Goal: Task Accomplishment & Management: Use online tool/utility

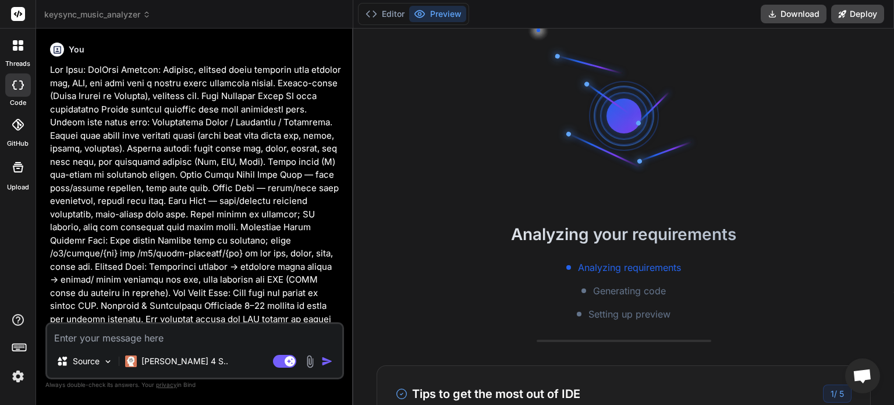
type textarea "x"
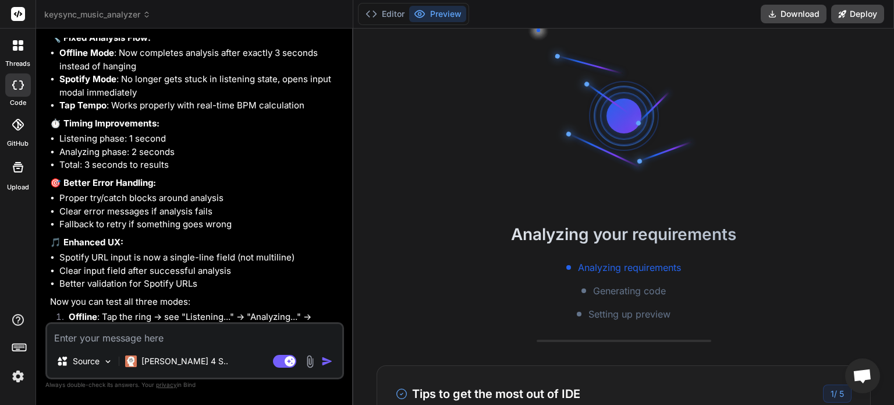
scroll to position [3123, 0]
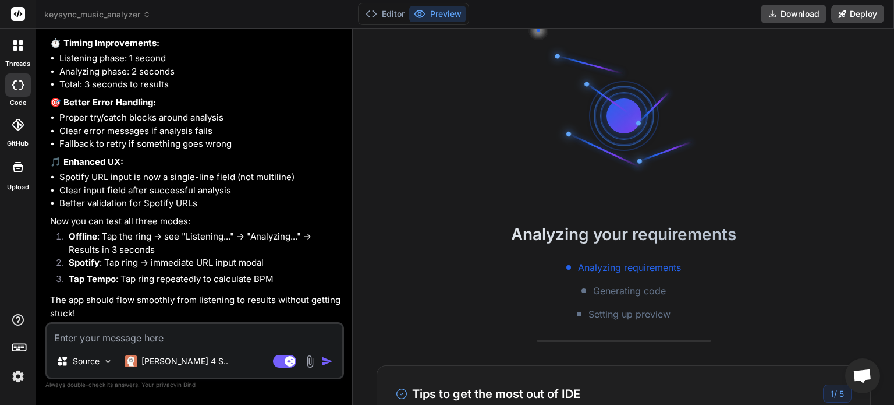
click at [18, 43] on icon at bounding box center [18, 45] width 10 height 10
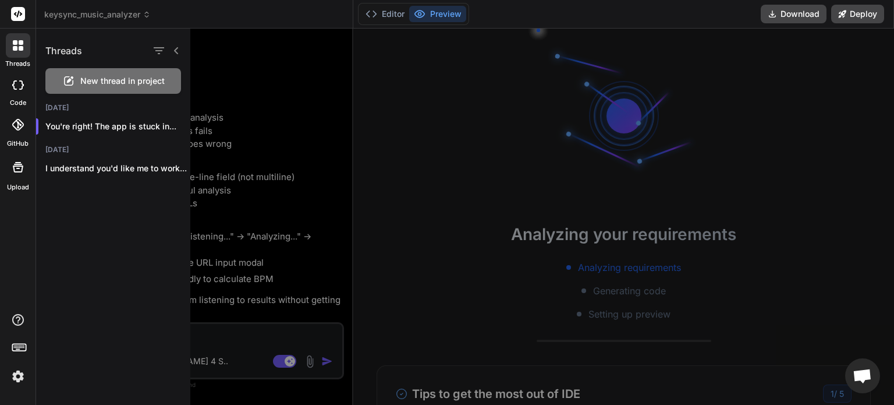
click at [17, 87] on icon at bounding box center [18, 84] width 12 height 9
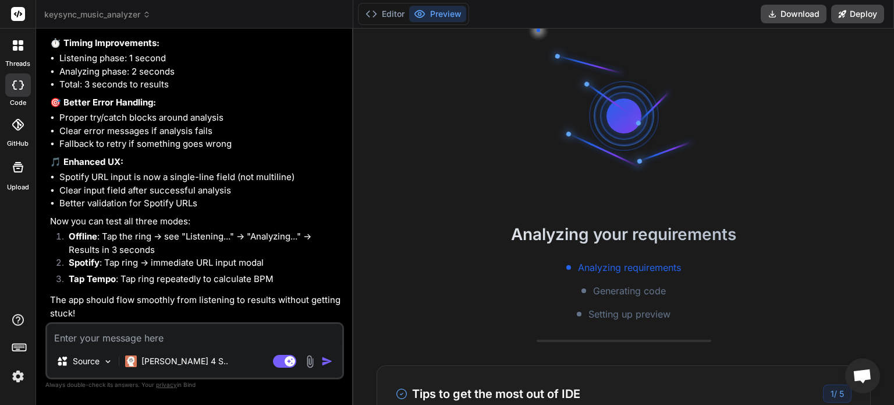
click at [19, 56] on div at bounding box center [18, 45] width 24 height 24
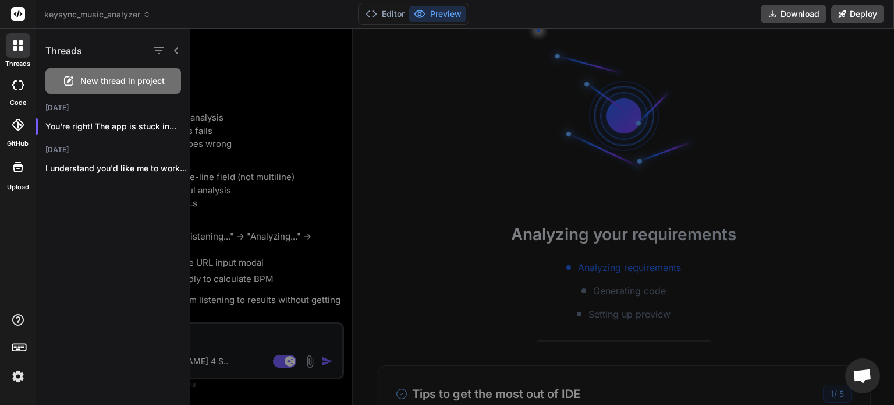
click at [597, 123] on div at bounding box center [560, 217] width 740 height 376
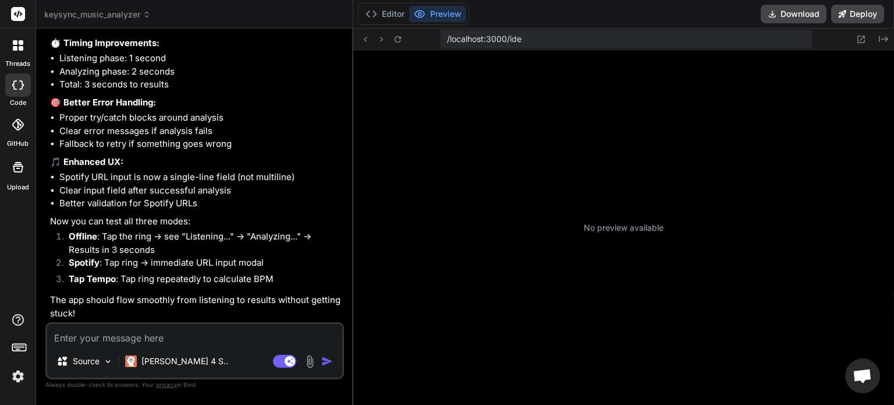
scroll to position [201, 0]
type textarea "x"
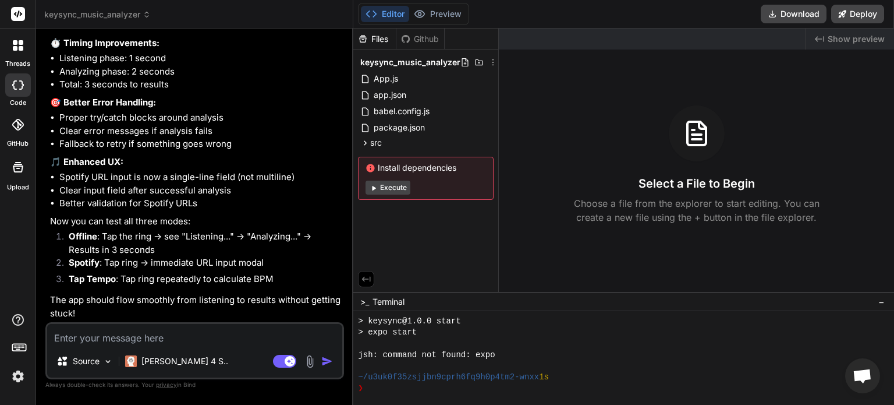
click at [20, 9] on rect at bounding box center [18, 14] width 14 height 14
click at [142, 16] on span "keysync_music_analyzer" at bounding box center [97, 15] width 107 height 12
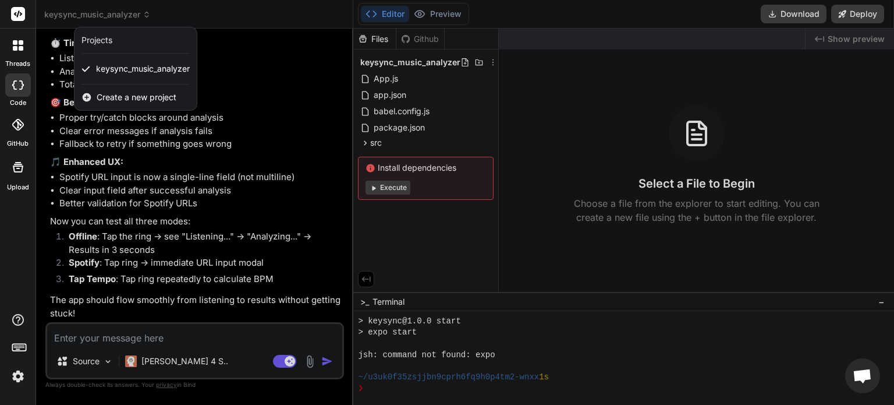
click at [131, 94] on span "Create a new project" at bounding box center [137, 97] width 80 height 12
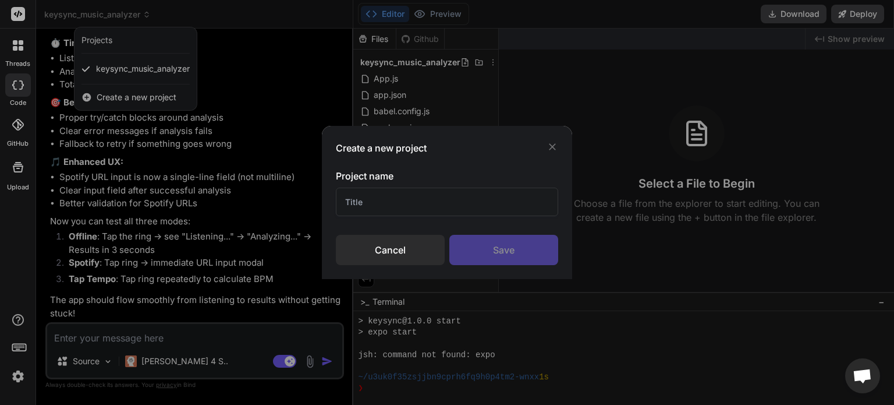
click at [390, 200] on input "text" at bounding box center [447, 201] width 222 height 29
click at [380, 193] on input "text" at bounding box center [447, 201] width 222 height 29
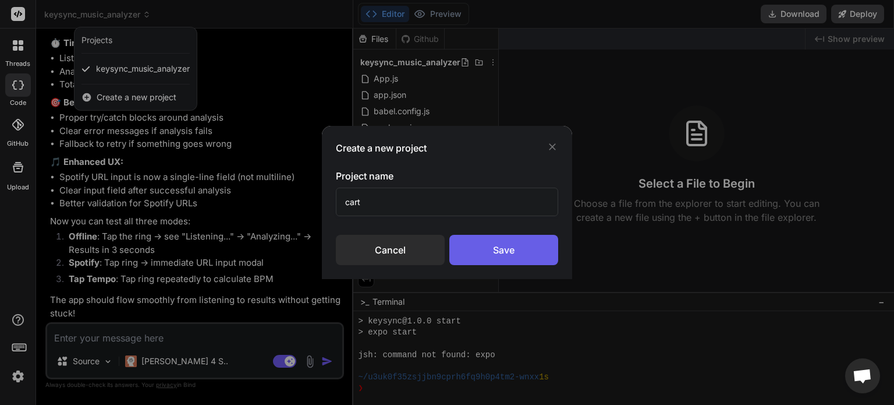
type input "cart"
click at [481, 236] on div "Save" at bounding box center [503, 250] width 109 height 30
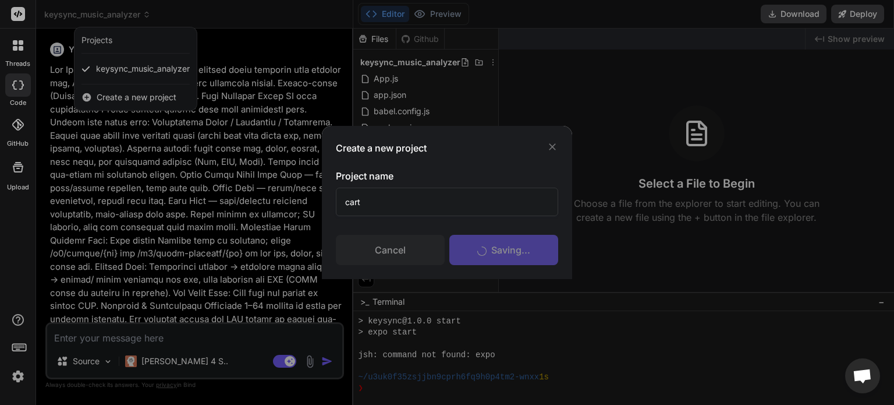
scroll to position [246, 0]
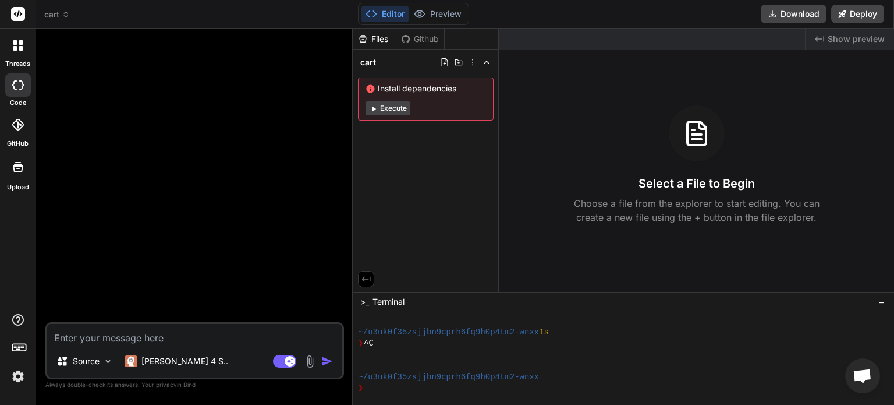
click at [383, 106] on button "Execute" at bounding box center [388, 108] width 45 height 14
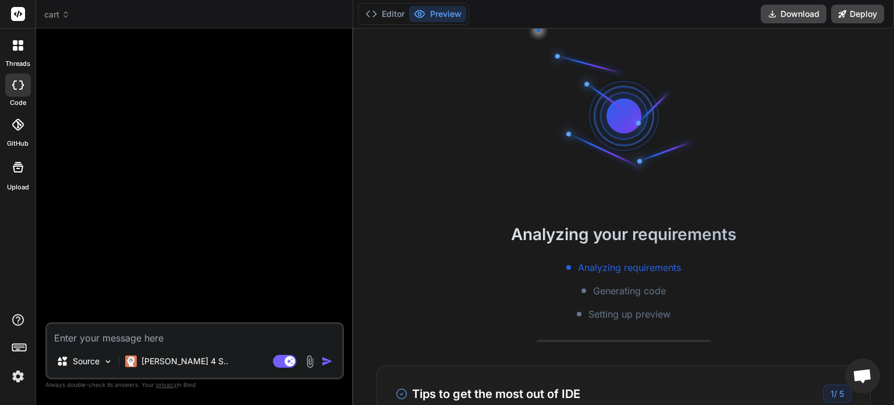
scroll to position [380, 0]
type textarea "x"
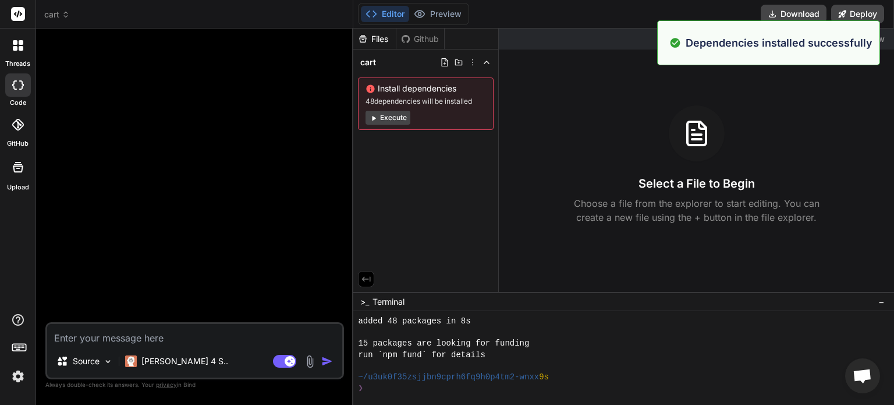
scroll to position [413, 0]
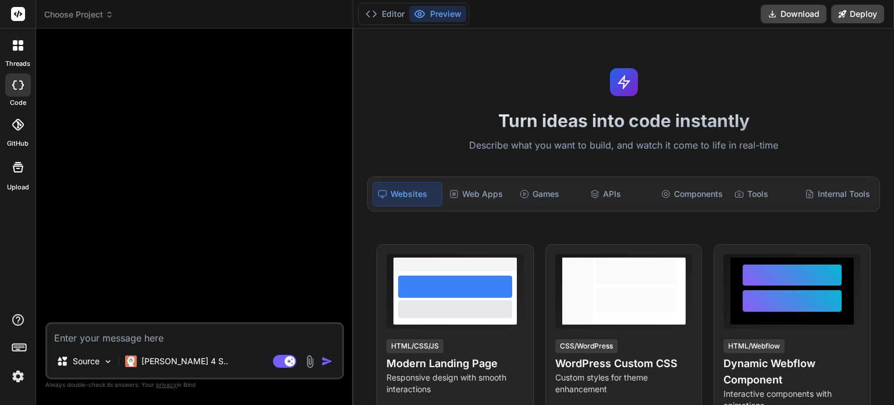
type textarea "x"
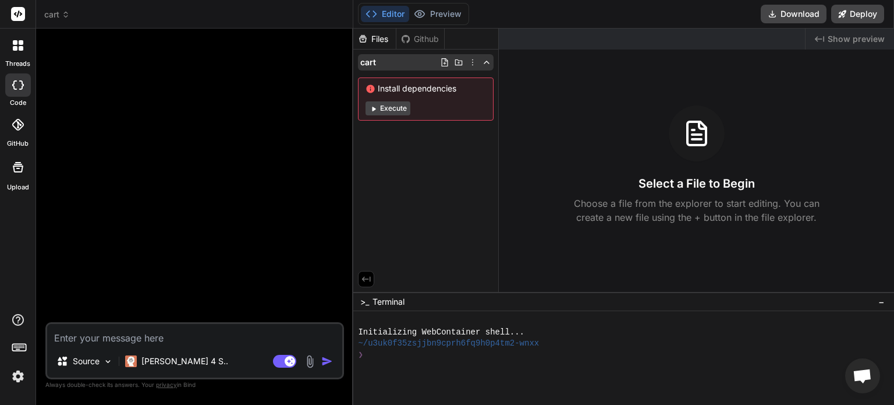
click at [475, 65] on icon at bounding box center [472, 62] width 9 height 9
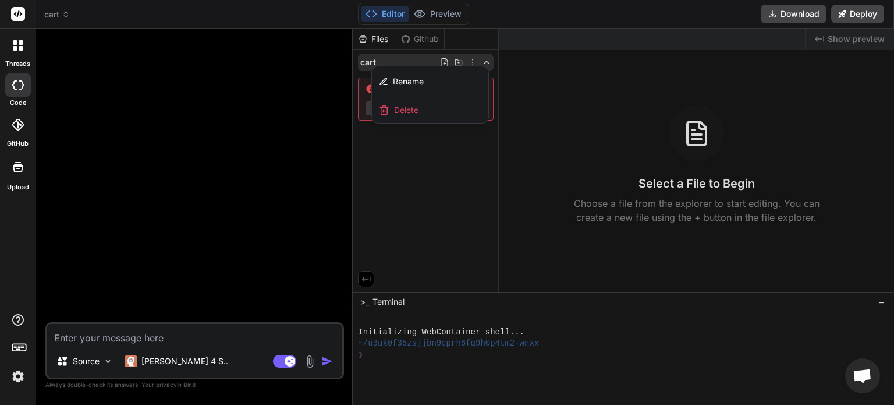
click at [415, 108] on span "Delete" at bounding box center [406, 110] width 24 height 12
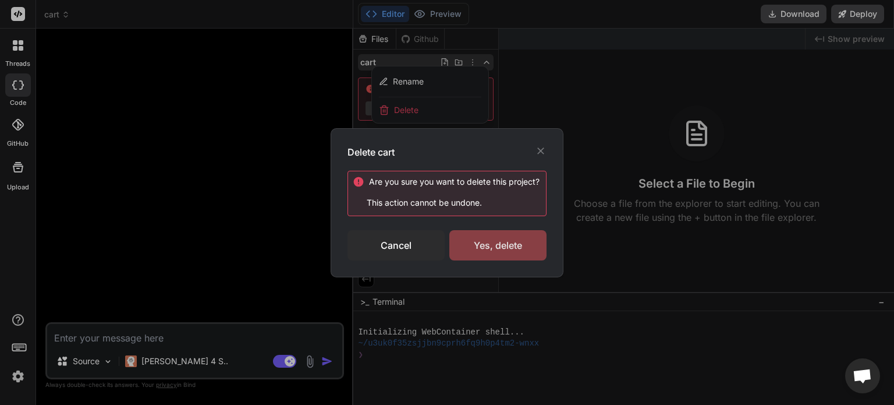
click at [487, 244] on div "Yes, delete" at bounding box center [497, 245] width 97 height 30
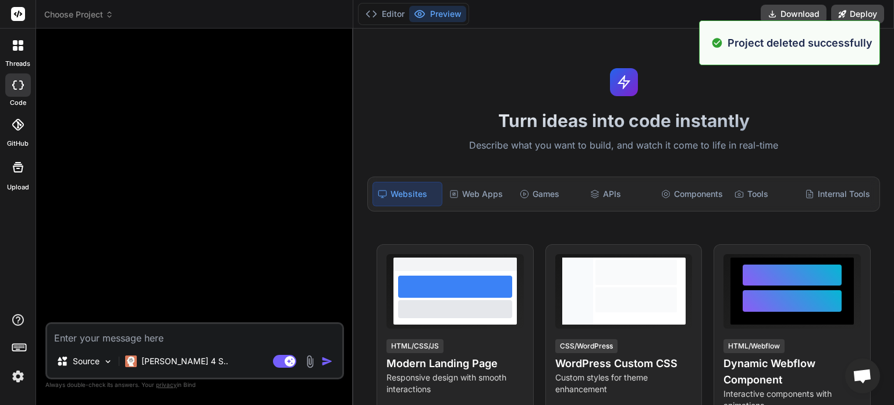
click at [178, 87] on div at bounding box center [196, 180] width 296 height 284
click at [139, 343] on textarea at bounding box center [194, 334] width 295 height 21
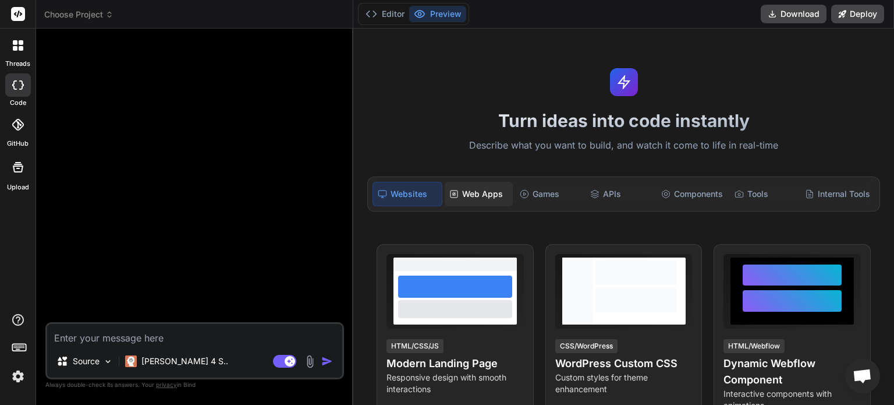
click at [494, 193] on div "Web Apps" at bounding box center [479, 194] width 68 height 24
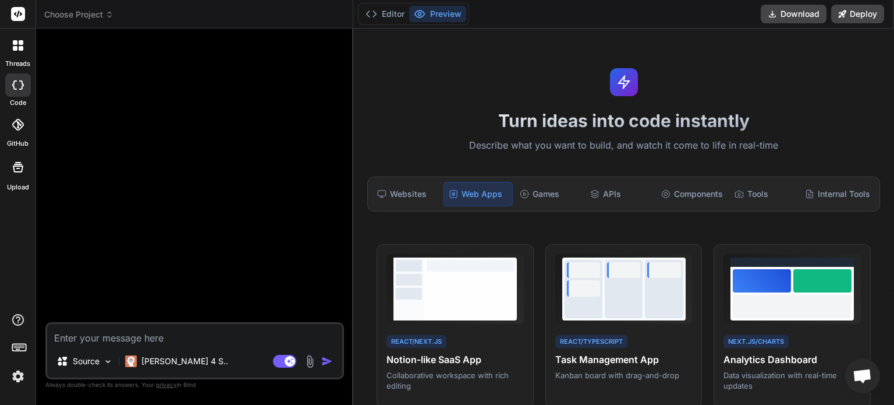
click at [168, 336] on textarea at bounding box center [194, 334] width 295 height 21
paste textarea "Listly – Canadian Grocery Price Comparison & Shopping List App Final Build Plan…"
type textarea "Listly – Canadian Grocery Price Comparison & Shopping List App Final Build Plan…"
type textarea "x"
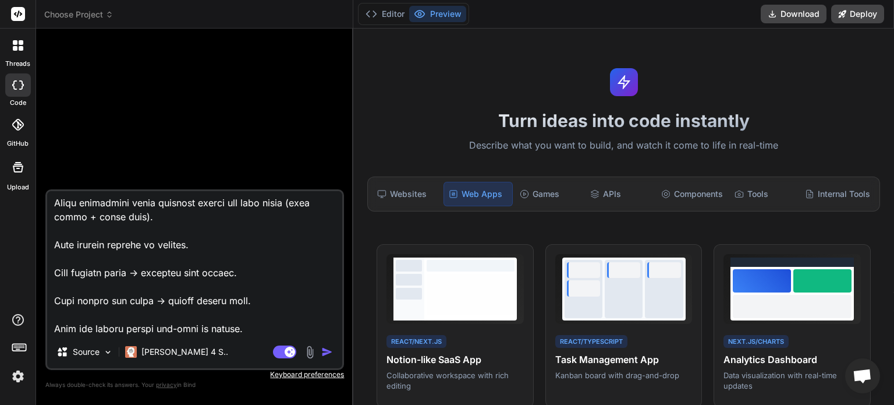
type textarea "Listly – Canadian Grocery Price Comparison & Shopping List App Final Build Plan…"
type textarea "x"
type textarea "Listly – Canadian Grocery Price Comparison & Shopping List App Final Build Plan…"
type textarea "x"
type textarea "Listly – Canadian Grocery Price Comparison & Shopping List App Final Build Plan…"
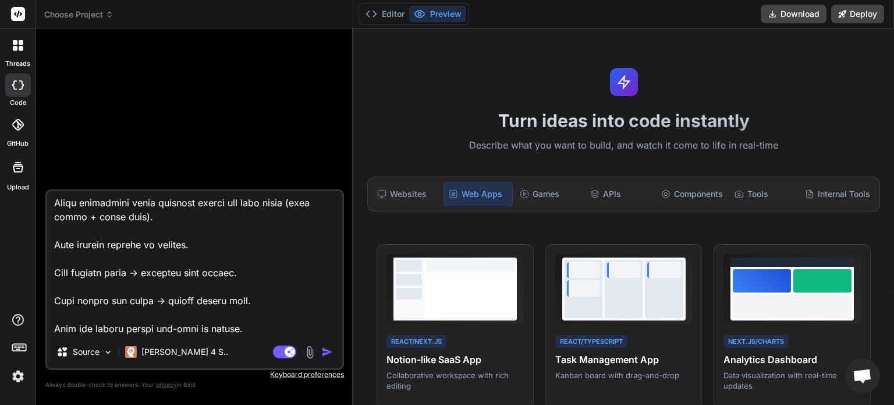
type textarea "x"
type textarea "Listly – Canadian Grocery Price Comparison & Shopping List App Final Build Plan…"
type textarea "x"
type textarea "Listly – Canadian Grocery Price Comparison & Shopping List App Final Build Plan…"
type textarea "x"
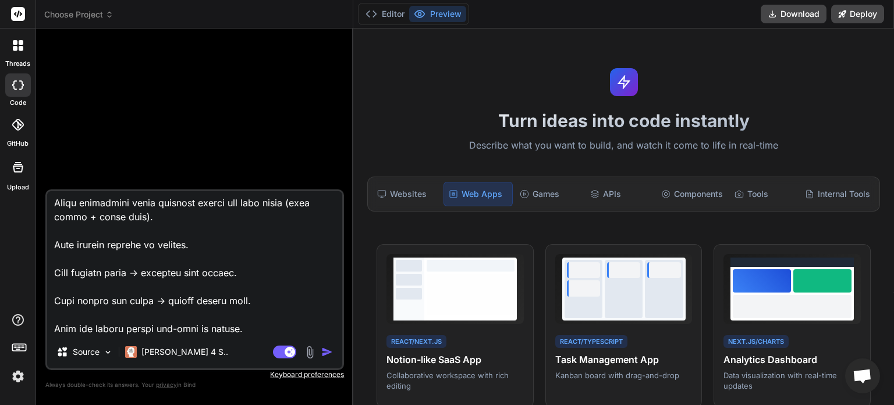
type textarea "Listly – Canadian Grocery Price Comparison & Shopping List App Final Build Plan…"
type textarea "x"
type textarea "Listly – Canadian Grocery Price Comparison & Shopping List App Final Build Plan…"
type textarea "x"
type textarea "Listly – Canadian Grocery Price Comparison & Shopping List App Final Build Plan…"
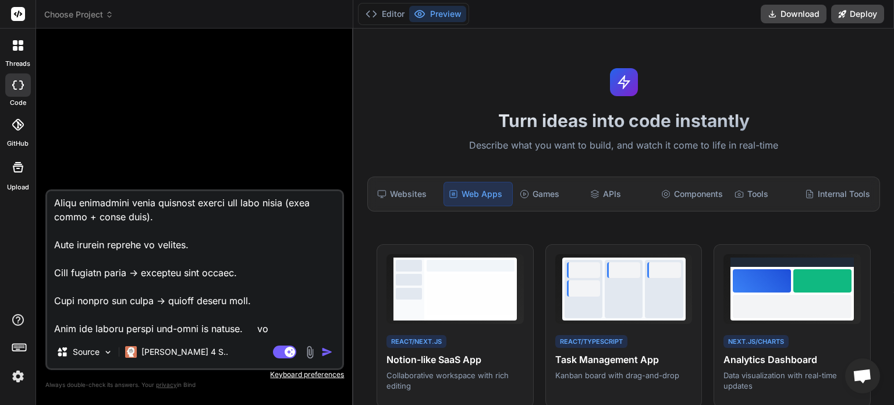
type textarea "x"
type textarea "Listly – Canadian Grocery Price Comparison & Shopping List App Final Build Plan…"
type textarea "x"
type textarea "Listly – Canadian Grocery Price Comparison & Shopping List App Final Build Plan…"
type textarea "x"
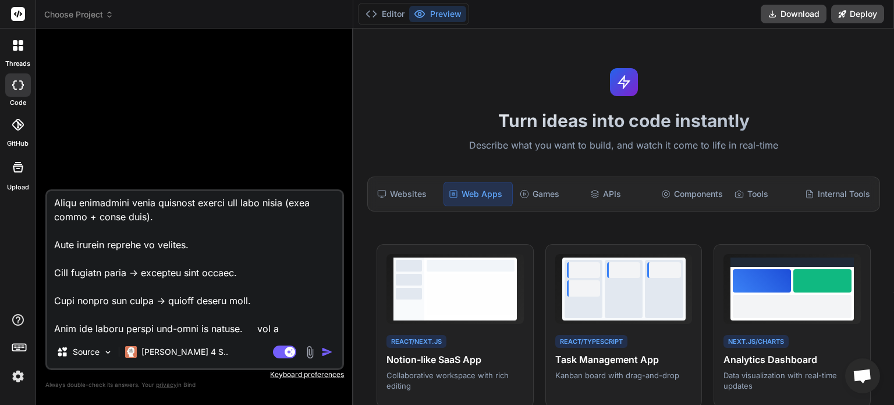
type textarea "Listly – Canadian Grocery Price Comparison & Shopping List App Final Build Plan…"
type textarea "x"
type textarea "Listly – Canadian Grocery Price Comparison & Shopping List App Final Build Plan…"
type textarea "x"
type textarea "Listly – Canadian Grocery Price Comparison & Shopping List App Final Build Plan…"
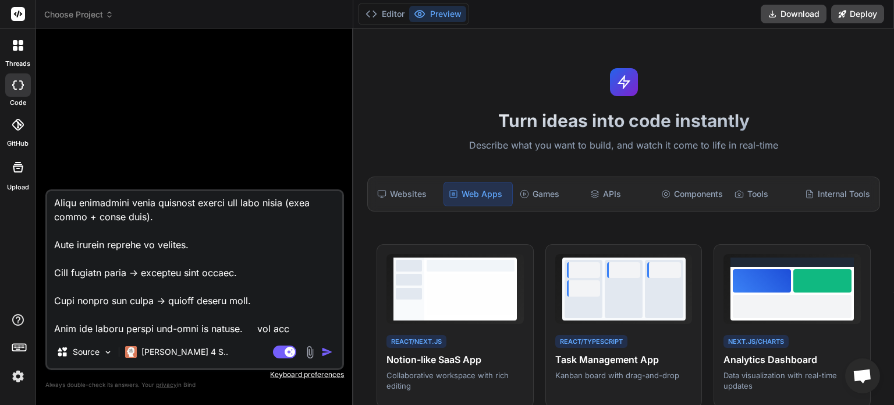
type textarea "x"
type textarea "Listly – Canadian Grocery Price Comparison & Shopping List App Final Build Plan…"
type textarea "x"
type textarea "Listly – Canadian Grocery Price Comparison & Shopping List App Final Build Plan…"
type textarea "x"
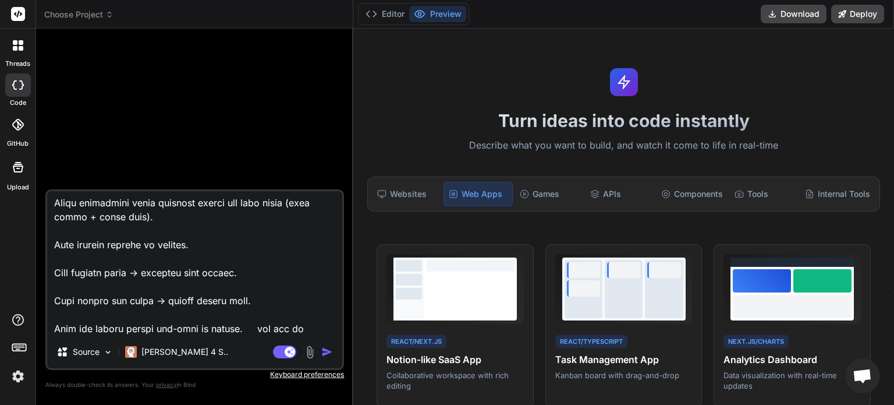
type textarea "Listly – Canadian Grocery Price Comparison & Shopping List App Final Build Plan…"
type textarea "x"
type textarea "Listly – Canadian Grocery Price Comparison & Shopping List App Final Build Plan…"
type textarea "x"
type textarea "Listly – Canadian Grocery Price Comparison & Shopping List App Final Build Plan…"
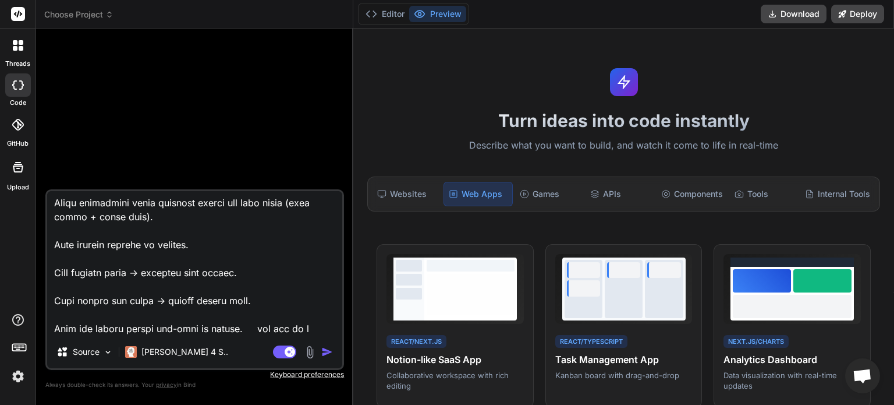
type textarea "x"
type textarea "Listly – Canadian Grocery Price Comparison & Shopping List App Final Build Plan…"
type textarea "x"
type textarea "Listly – Canadian Grocery Price Comparison & Shopping List App Final Build Plan…"
type textarea "x"
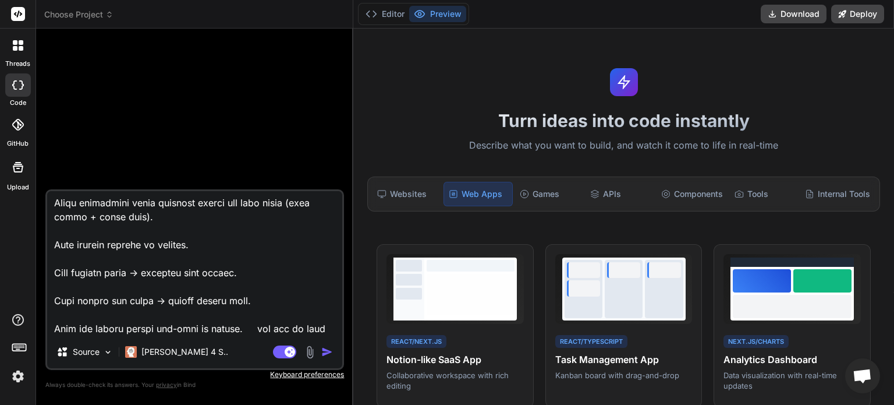
type textarea "Listly – Canadian Grocery Price Comparison & Shopping List App Final Build Plan…"
type textarea "x"
type textarea "Listly – Canadian Grocery Price Comparison & Shopping List App Final Build Plan…"
type textarea "x"
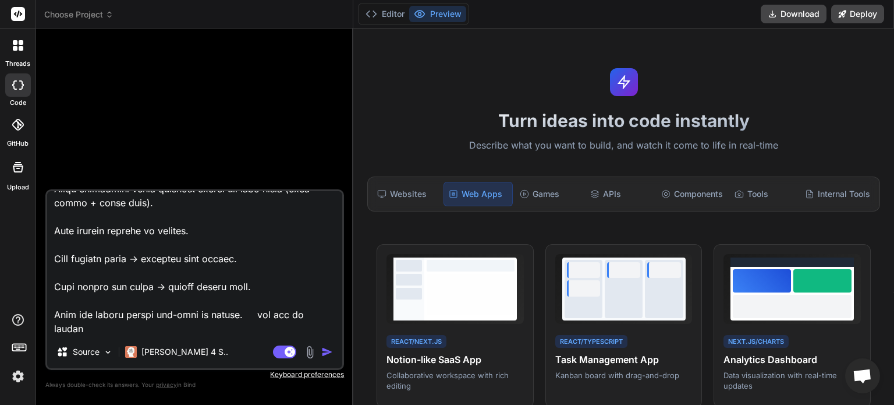
type textarea "Listly – Canadian Grocery Price Comparison & Shopping List App Final Build Plan…"
type textarea "x"
type textarea "Listly – Canadian Grocery Price Comparison & Shopping List App Final Build Plan…"
type textarea "x"
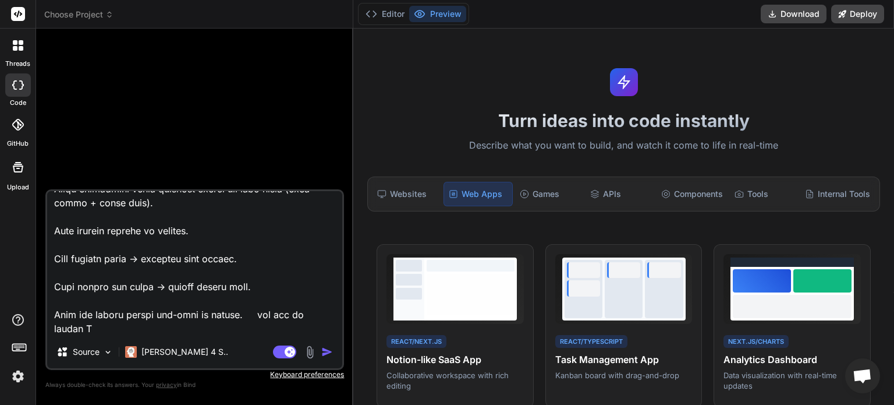
type textarea "Listly – Canadian Grocery Price Comparison & Shopping List App Final Build Plan…"
type textarea "x"
type textarea "Listly – Canadian Grocery Price Comparison & Shopping List App Final Build Plan…"
type textarea "x"
type textarea "Listly – Canadian Grocery Price Comparison & Shopping List App Final Build Plan…"
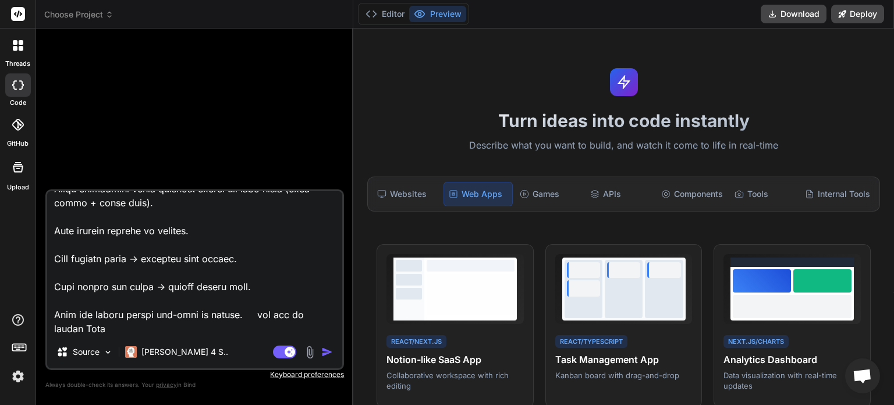
type textarea "x"
type textarea "Listly – Canadian Grocery Price Comparison & Shopping List App Final Build Plan…"
type textarea "x"
type textarea "Listly – Canadian Grocery Price Comparison & Shopping List App Final Build Plan…"
type textarea "x"
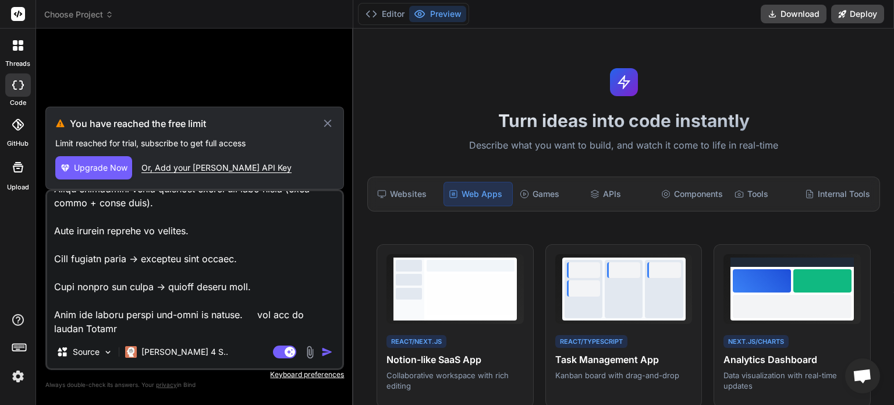
click at [164, 272] on textarea at bounding box center [194, 263] width 295 height 144
click at [155, 310] on textarea at bounding box center [194, 263] width 295 height 144
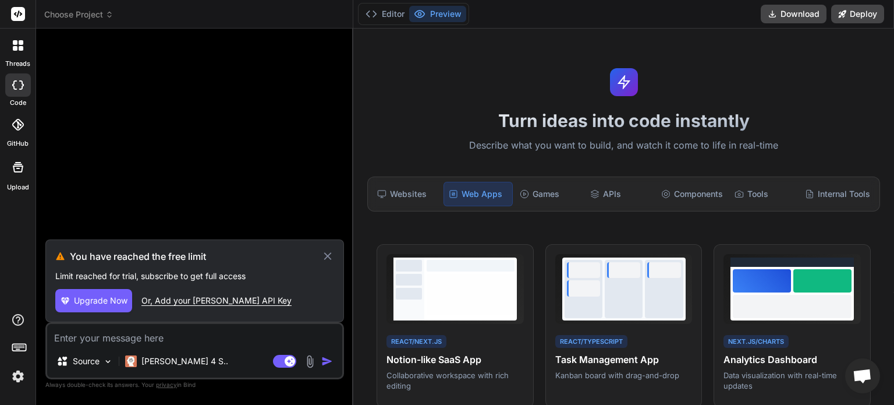
scroll to position [0, 0]
click at [21, 377] on img at bounding box center [18, 376] width 20 height 20
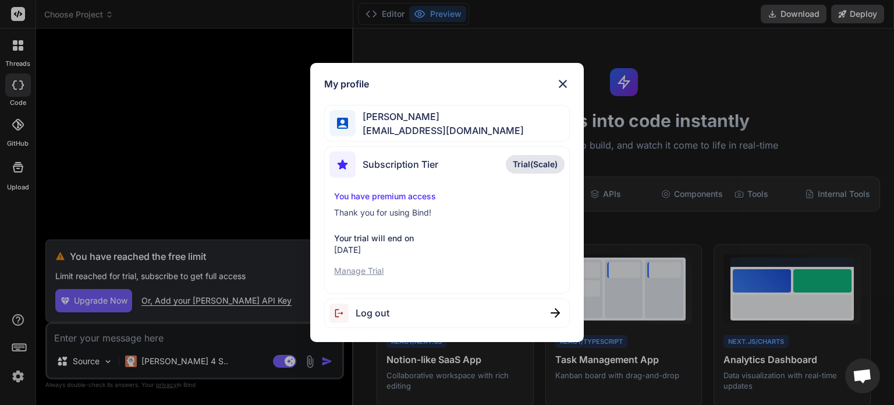
click at [546, 311] on div "Log out" at bounding box center [446, 313] width 245 height 30
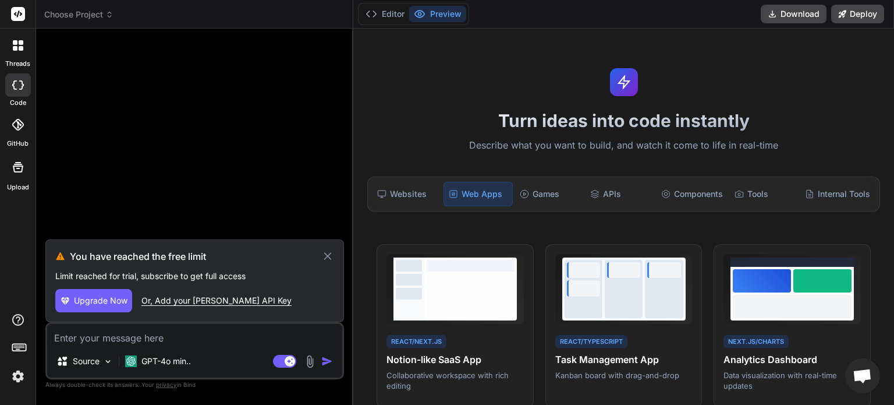
type textarea "x"
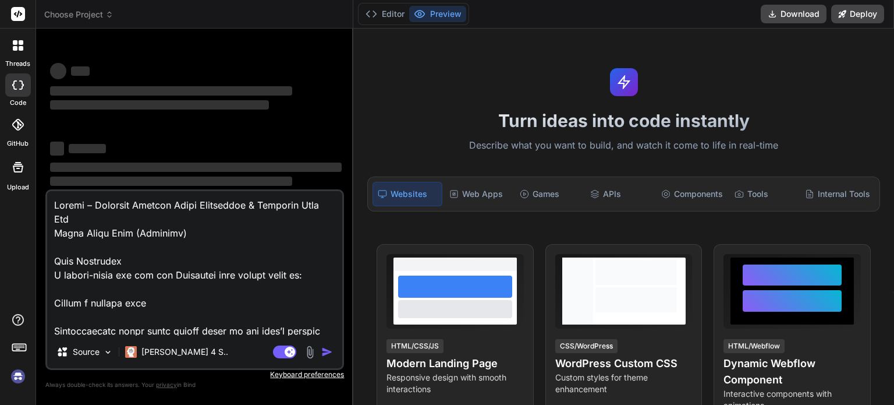
type textarea "x"
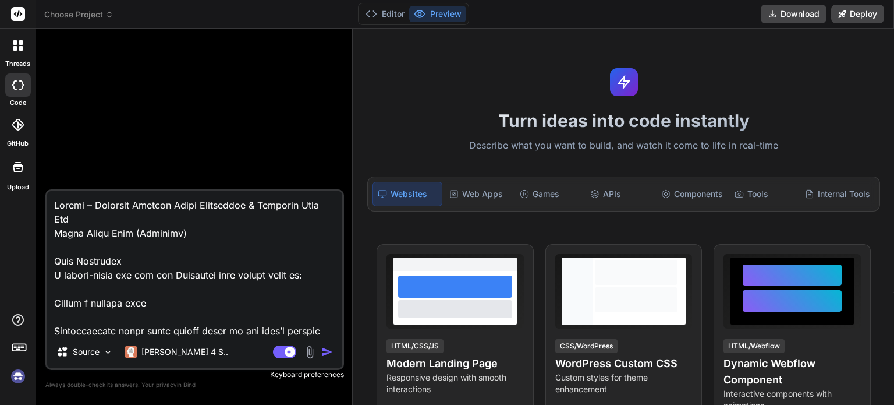
type textarea "x"
click at [22, 12] on rect at bounding box center [18, 14] width 14 height 14
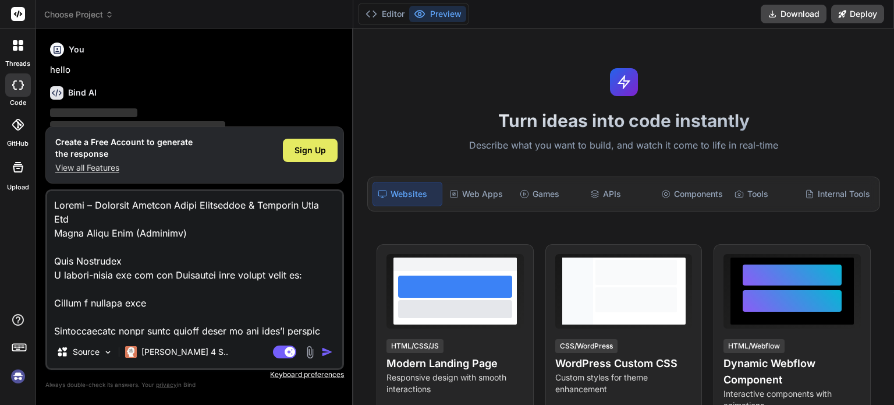
click at [313, 152] on span "Sign Up" at bounding box center [310, 150] width 31 height 12
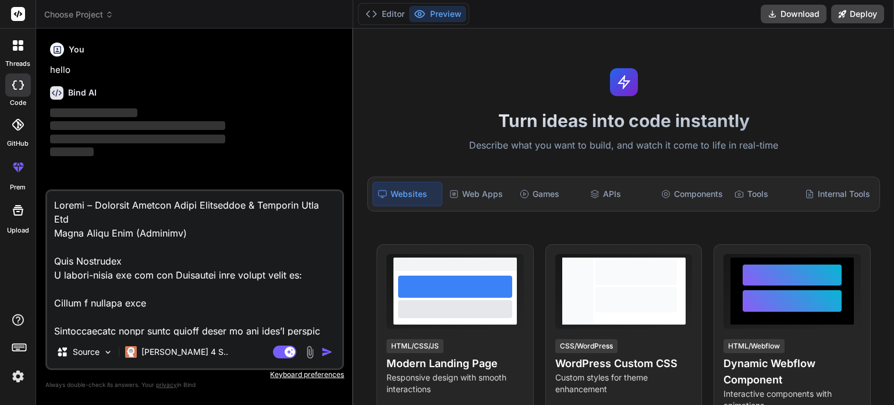
click at [14, 161] on icon at bounding box center [18, 167] width 14 height 14
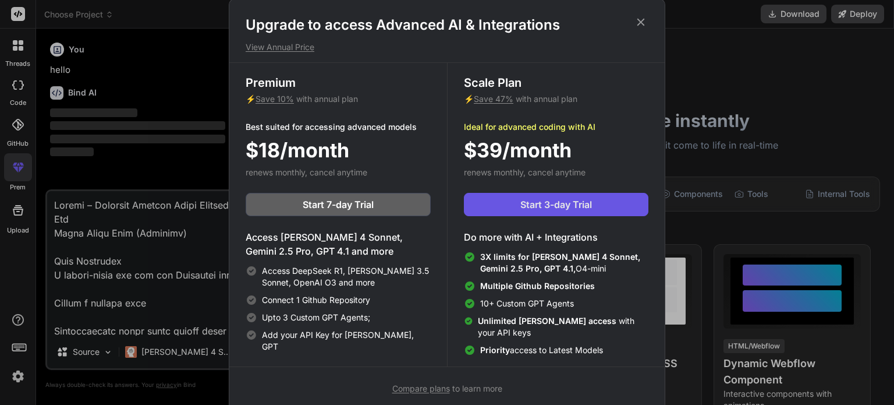
click at [547, 197] on span "Start 3-day Trial" at bounding box center [556, 204] width 72 height 14
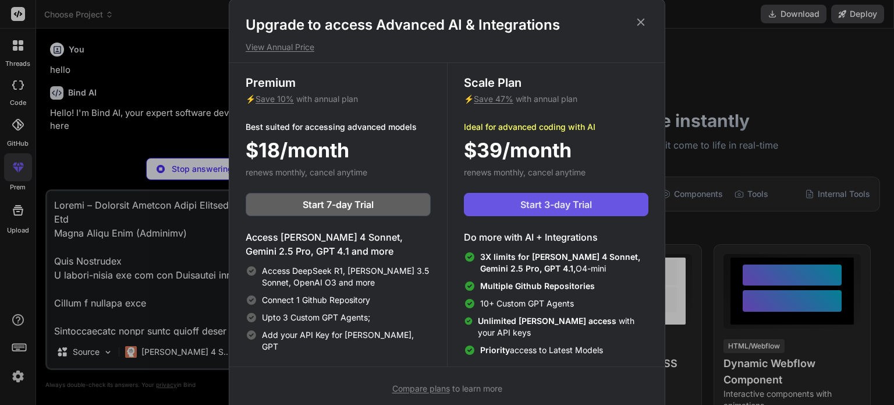
type textarea "x"
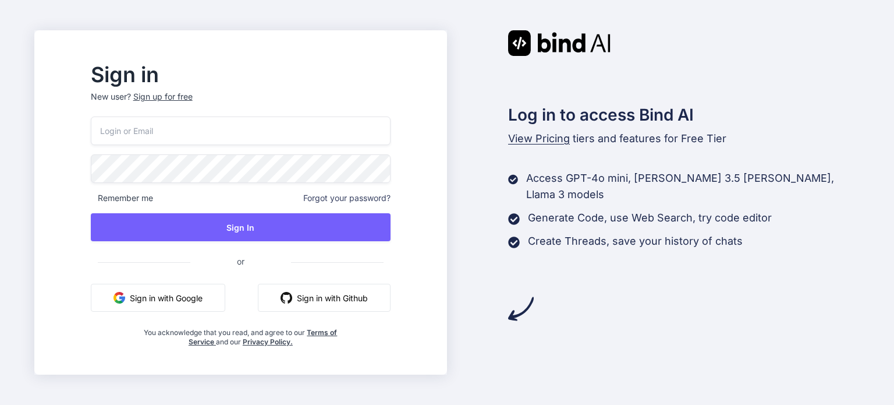
drag, startPoint x: 268, startPoint y: 128, endPoint x: 258, endPoint y: 125, distance: 10.3
click at [268, 128] on input "email" at bounding box center [241, 130] width 300 height 29
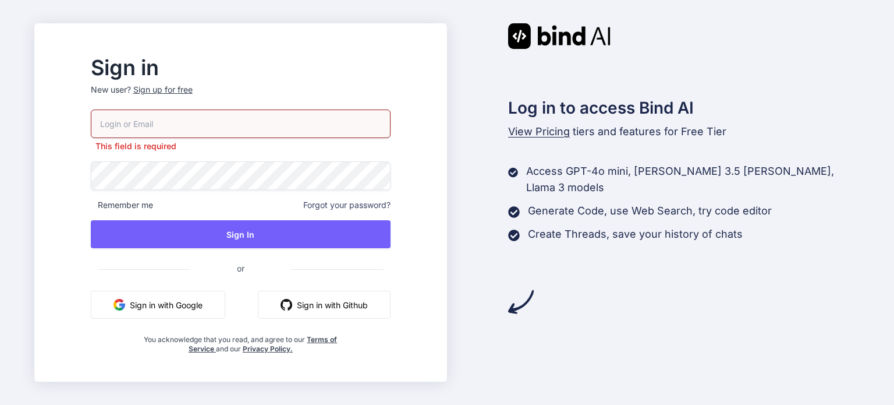
click at [215, 100] on p "New user? Sign up for free" at bounding box center [241, 97] width 300 height 26
click at [193, 86] on div "Sign up for free" at bounding box center [162, 90] width 59 height 12
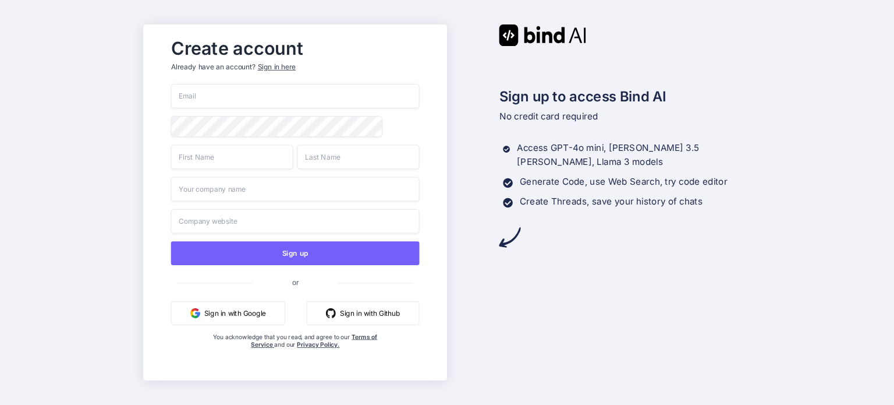
click at [277, 102] on input "email" at bounding box center [295, 96] width 249 height 24
type input "kidswagerboy@gmail.com"
type input "Hendel"
type input "Alexandre"
type input "abc"
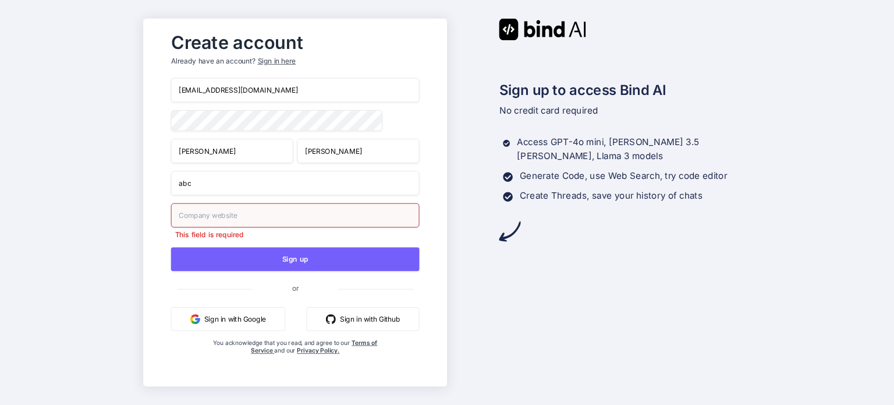
click at [354, 207] on input "text" at bounding box center [295, 215] width 249 height 24
type input "maheu.com"
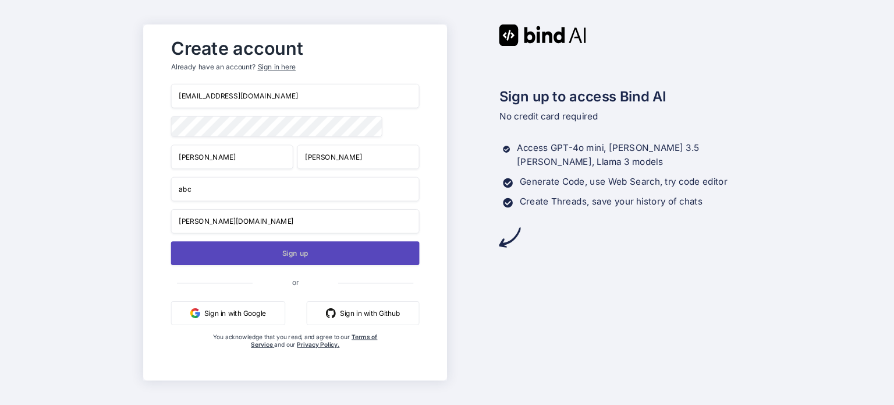
click at [270, 262] on button "Sign up" at bounding box center [295, 253] width 249 height 24
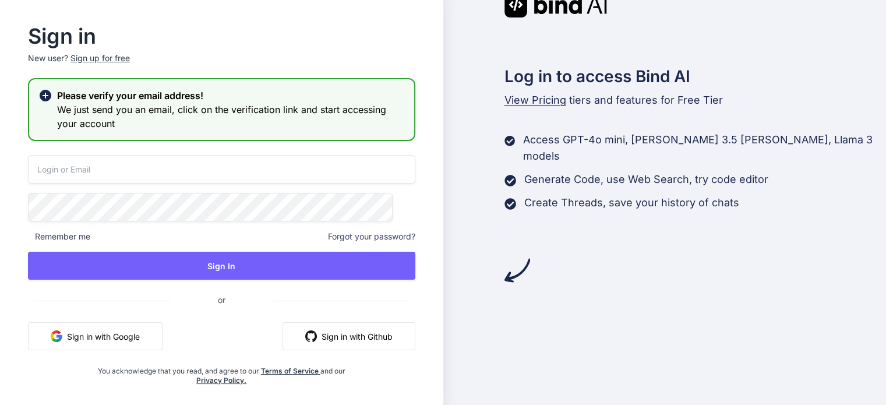
click at [207, 170] on input "email" at bounding box center [221, 169] width 387 height 29
type input "kidswagerboy@gmail.com"
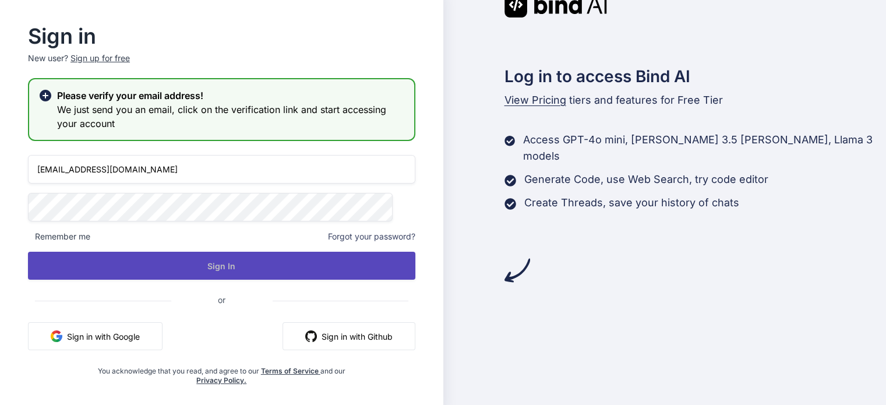
click at [289, 278] on button "Sign In" at bounding box center [221, 266] width 387 height 28
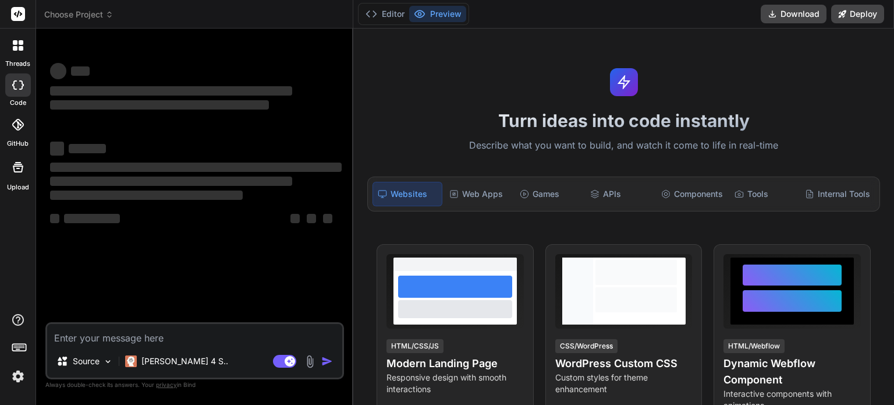
click at [187, 342] on textarea at bounding box center [194, 334] width 295 height 21
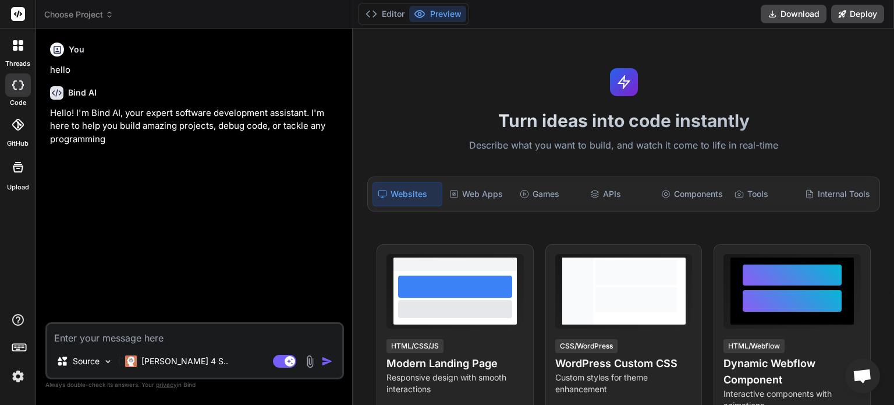
type textarea "x"
type textarea "Loremi – Dolorsit Ametcon Adipi Elitseddoe & Temporin Utla Etd Magna Aliqu Enim…"
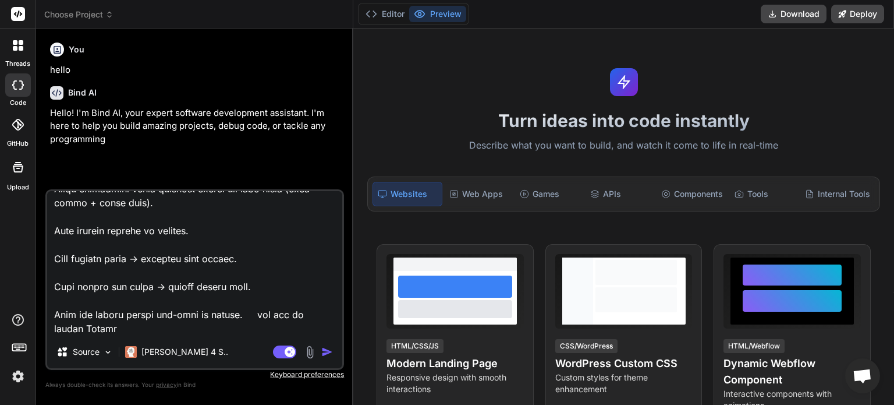
type textarea "x"
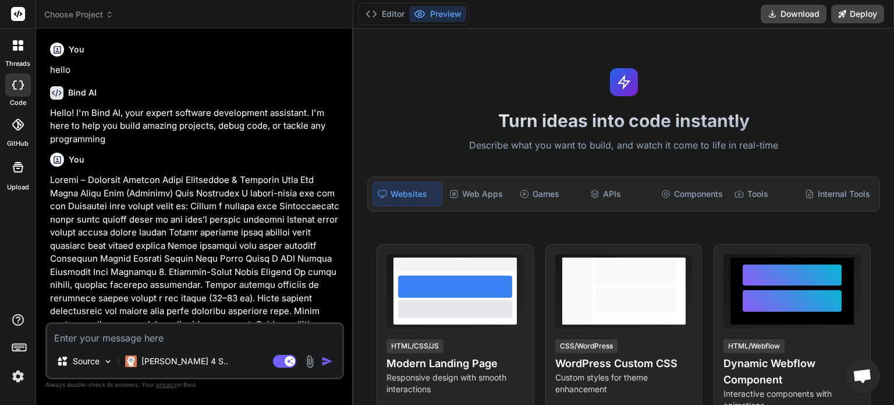
scroll to position [109, 0]
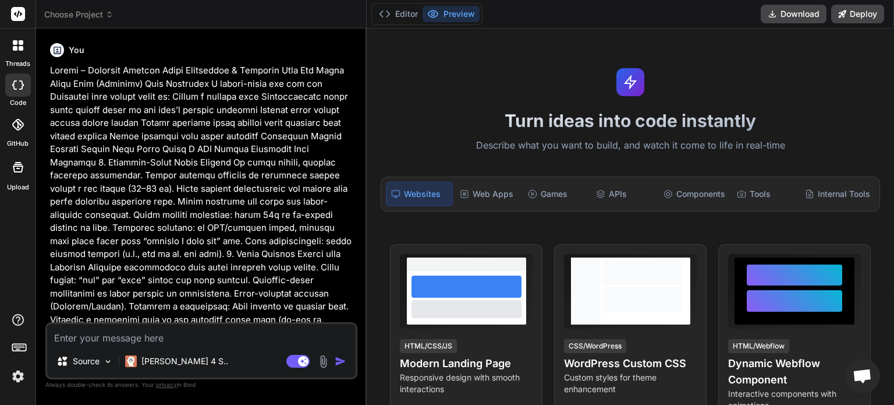
click at [335, 361] on img "button" at bounding box center [341, 361] width 12 height 12
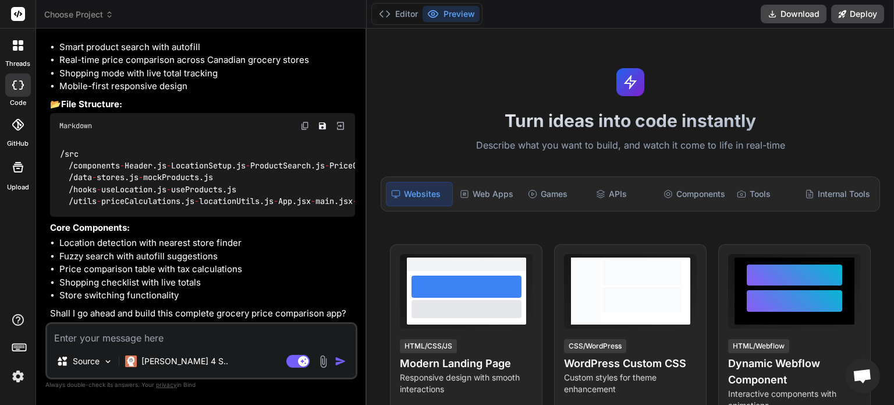
scroll to position [1074, 0]
click at [317, 364] on img at bounding box center [323, 361] width 13 height 13
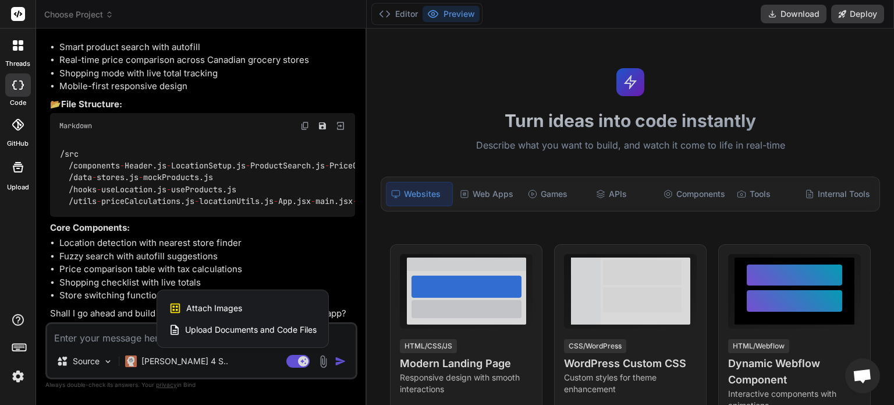
click at [234, 307] on div "Attach Images Image attachments are only supported in Claude and Gemini models." at bounding box center [243, 308] width 148 height 22
type textarea "x"
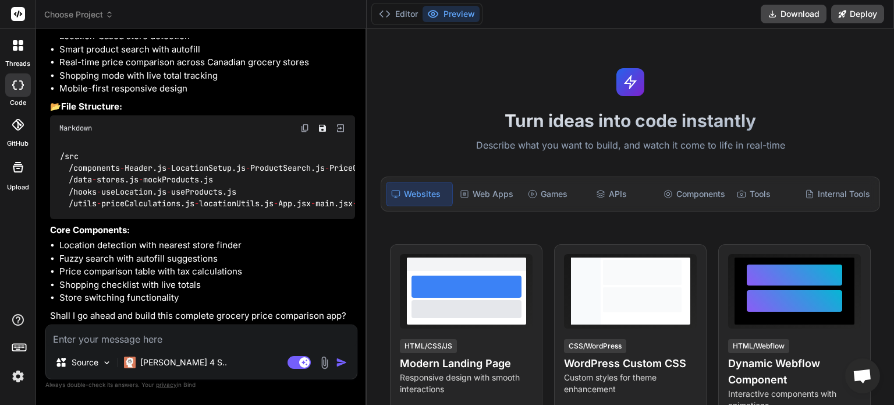
scroll to position [1071, 0]
type input "C:\fakepath\Capture d’écran 2025-08-11 171035.png"
type textarea "x"
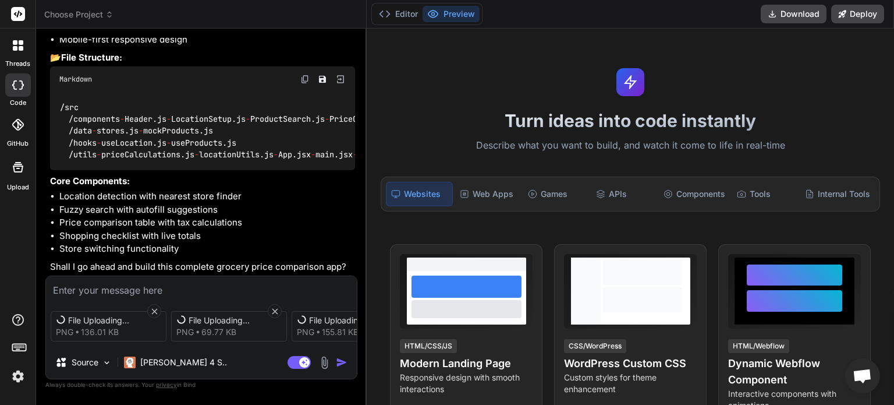
scroll to position [1034, 0]
click at [208, 293] on textarea at bounding box center [201, 286] width 311 height 21
type textarea "l"
type textarea "x"
type textarea "lo"
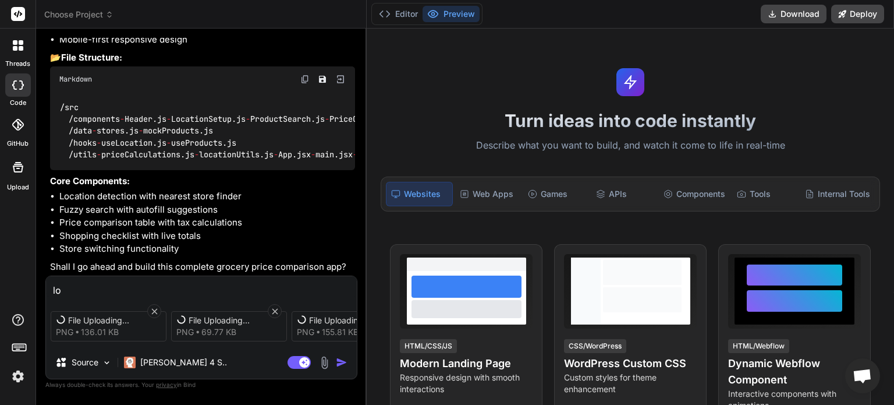
type textarea "x"
type textarea "loo"
type textarea "x"
type textarea "look"
type textarea "x"
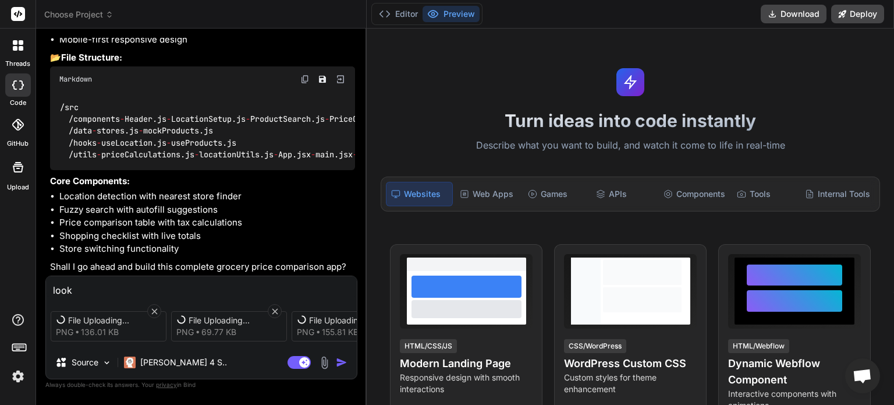
type textarea "look"
type textarea "x"
type textarea "look a"
type textarea "x"
type textarea "look at"
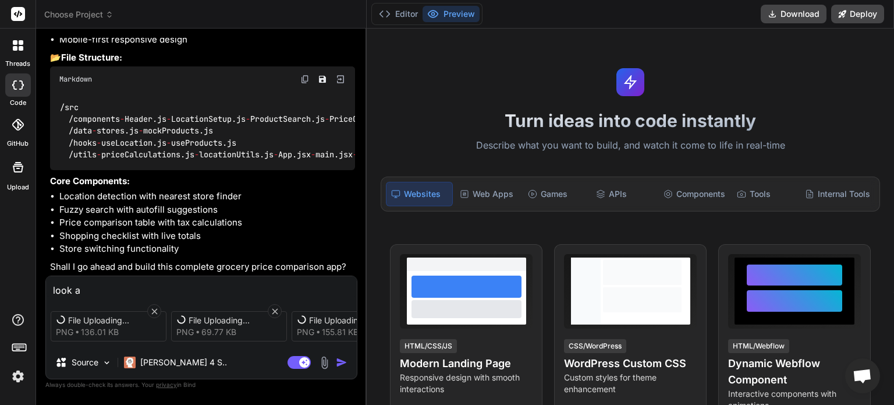
type textarea "x"
type textarea "look at"
type textarea "x"
type textarea "look at t"
type textarea "x"
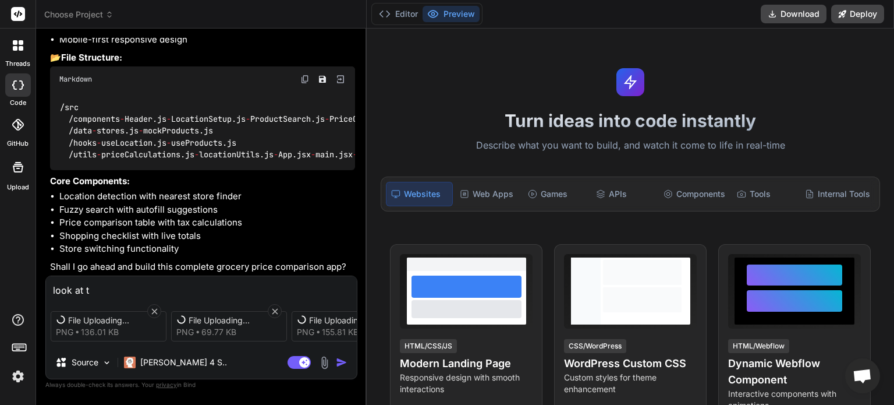
type textarea "look at th"
type textarea "x"
type textarea "look at the"
type textarea "x"
type textarea "look at the"
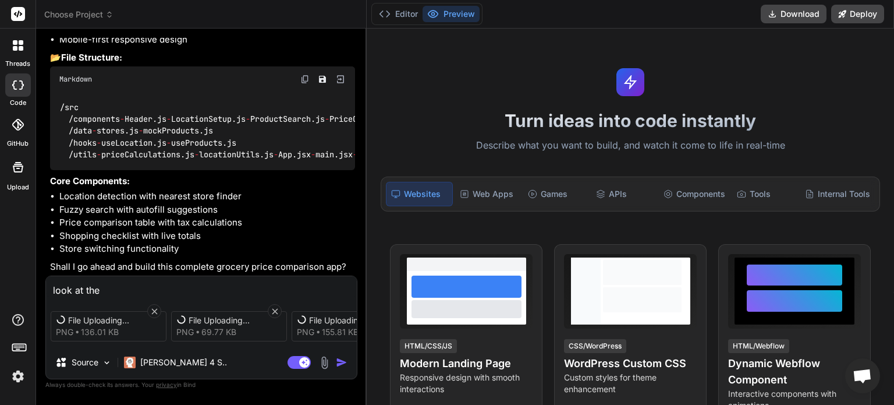
type textarea "x"
type textarea "look at the i"
type textarea "x"
type textarea "look at the im"
type textarea "x"
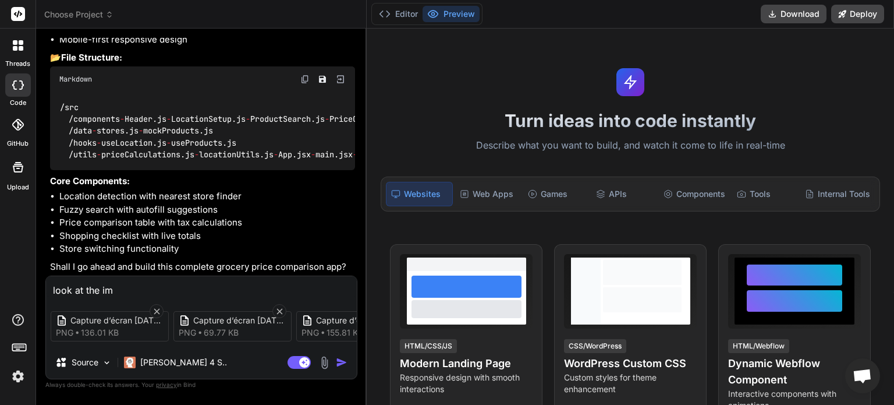
type textarea "look at the ima"
type textarea "x"
type textarea "look at the imag"
type textarea "x"
type textarea "look at the image"
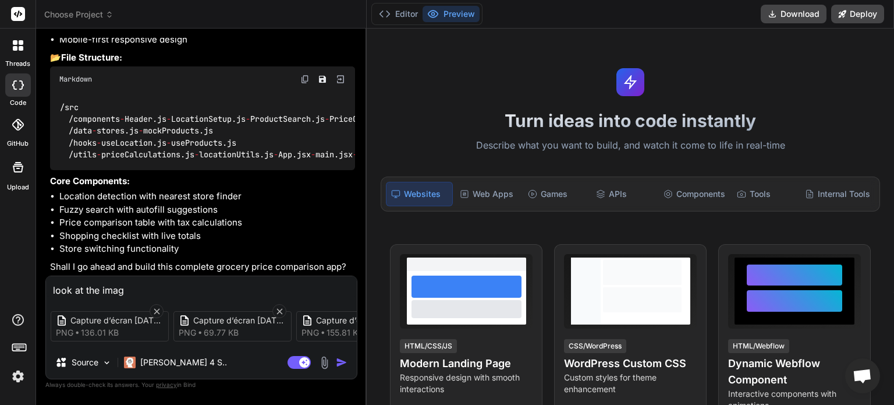
type textarea "x"
type textarea "look at the images"
type textarea "x"
type textarea "look at the images"
type textarea "x"
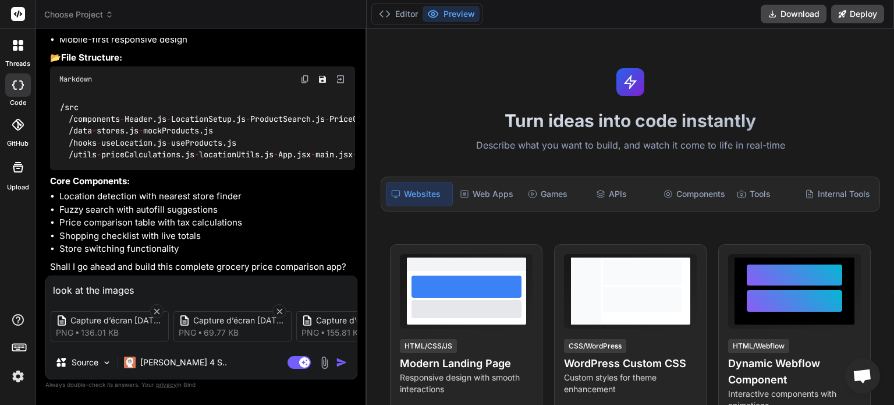
type textarea "look at the images i"
type textarea "x"
type textarea "look at the images i"
type textarea "x"
type textarea "look at the images i s"
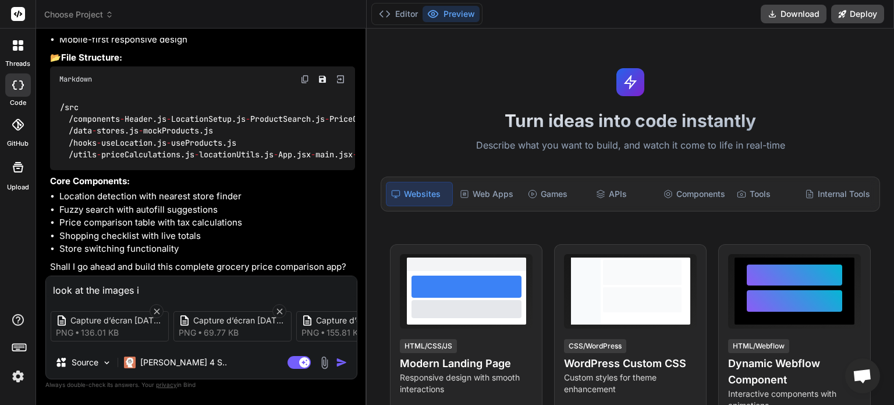
type textarea "x"
type textarea "look at the images i se"
type textarea "x"
type textarea "look at the images i sen"
type textarea "x"
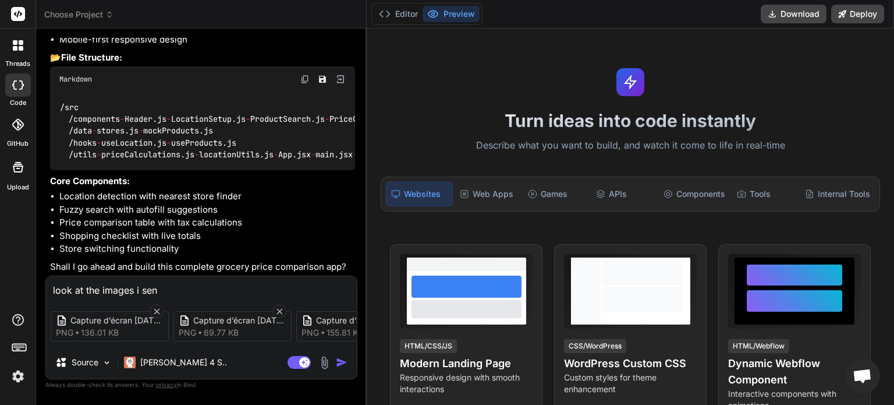
type textarea "look at the images i sent"
type textarea "x"
type textarea "look at the images i sent,"
type textarea "x"
type textarea "look at the images i sent,"
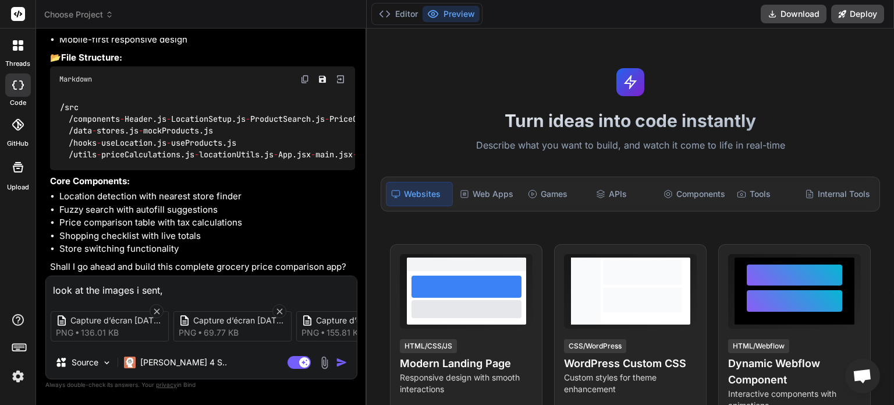
type textarea "x"
type textarea "look at the images i sent, t"
type textarea "x"
type textarea "look at the images i sent, th"
type textarea "x"
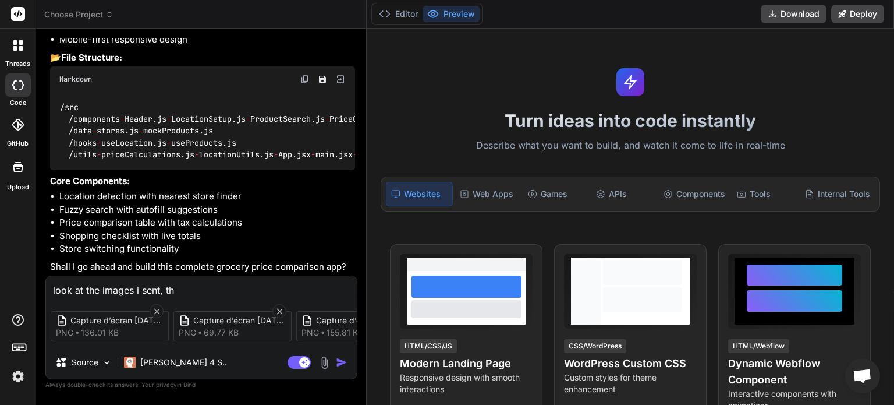
type textarea "look at the images i sent, the"
type textarea "x"
type textarea "look at the images i sent, the"
type textarea "x"
type textarea "look at the images i sent, the a"
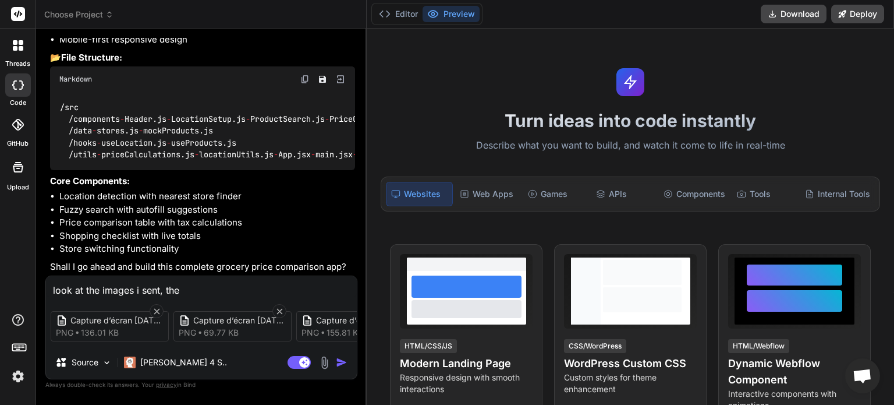
type textarea "x"
type textarea "look at the images i sent, the ap"
type textarea "x"
type textarea "look at the images i sent, the app"
type textarea "x"
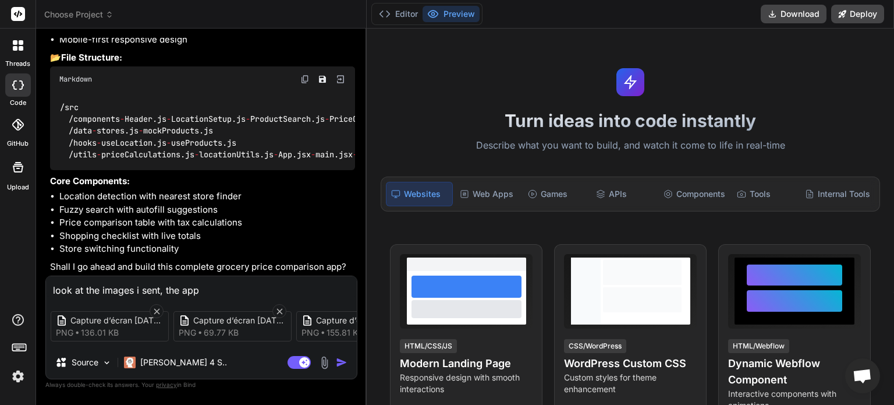
type textarea "look at the images i sent, the app"
type textarea "x"
type textarea "look at the images i sent, the app s"
type textarea "x"
type textarea "look at the images i sent, the app sh"
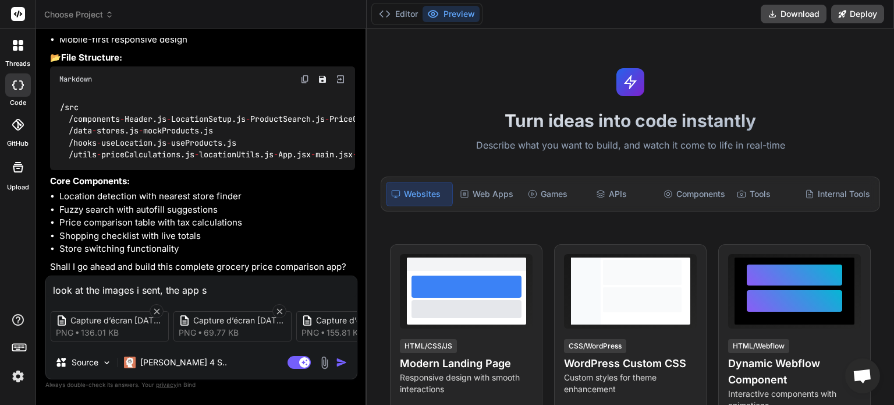
type textarea "x"
type textarea "look at the images i sent, the app sho"
type textarea "x"
type textarea "look at the images i sent, the app shou"
type textarea "x"
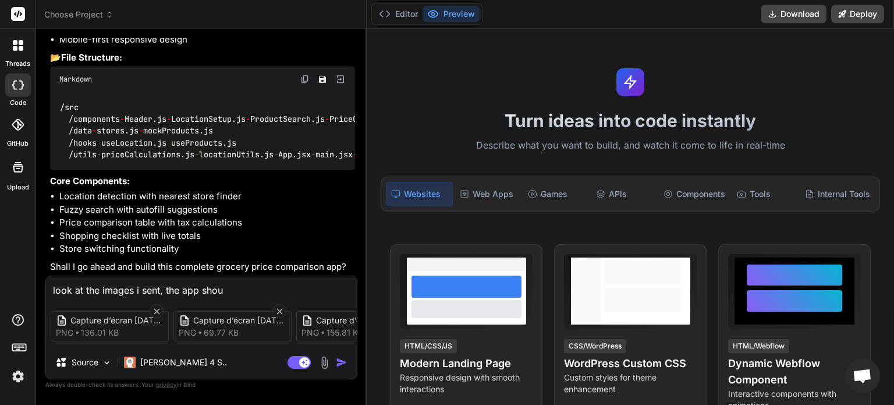
type textarea "look at the images i sent, the app shoul"
type textarea "x"
type textarea "look at the images i sent, the app should"
type textarea "x"
type textarea "look at the images i sent, the app should"
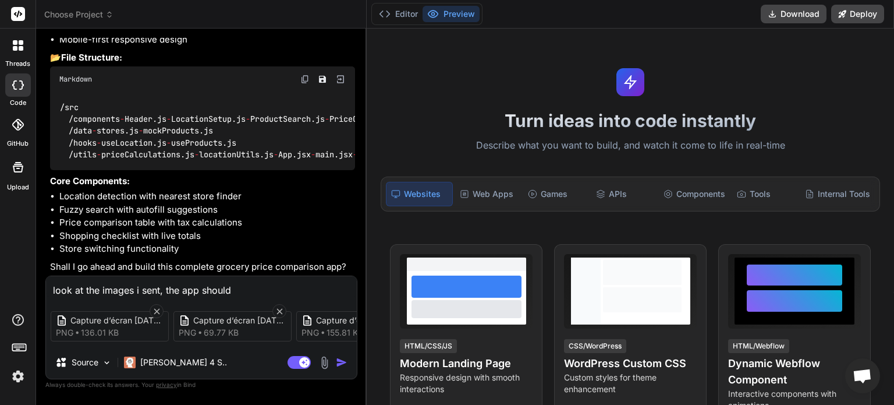
type textarea "x"
type textarea "look at the images i sent, the app should b"
type textarea "x"
type textarea "look at the images i sent, the app should be"
type textarea "x"
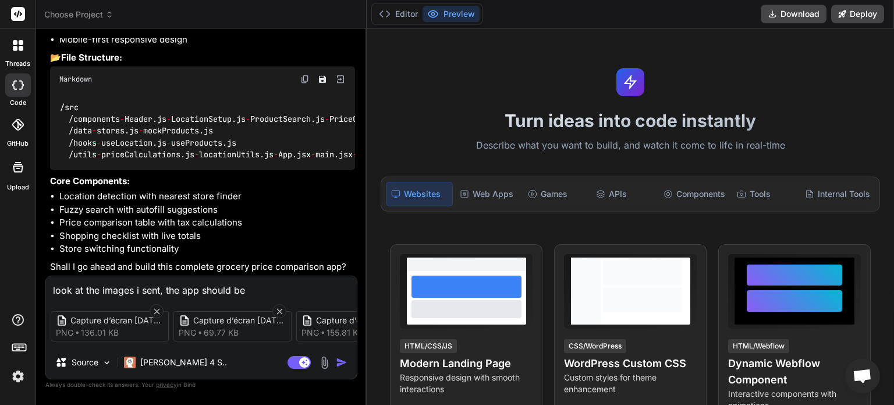
type textarea "look at the images i sent, the app should be"
type textarea "x"
type textarea "look at the images i sent, the app should be e"
type textarea "x"
type textarea "look at the images i sent, the app should be ex"
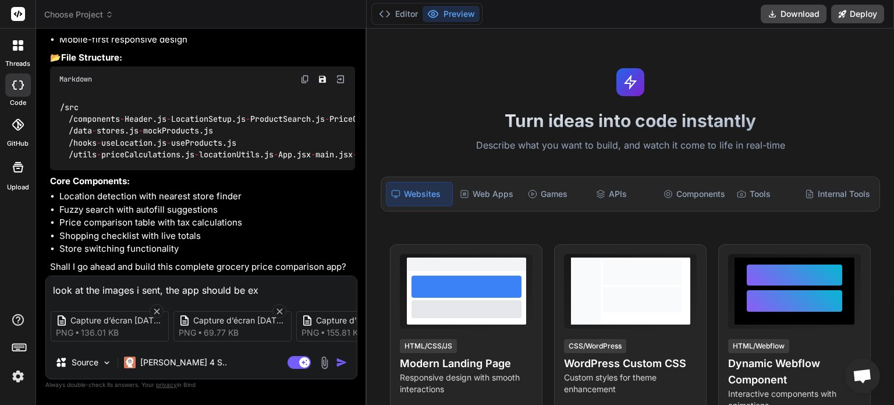
type textarea "x"
type textarea "look at the images i sent, the app should be exa"
type textarea "x"
type textarea "look at the images i sent, the app should be exac"
type textarea "x"
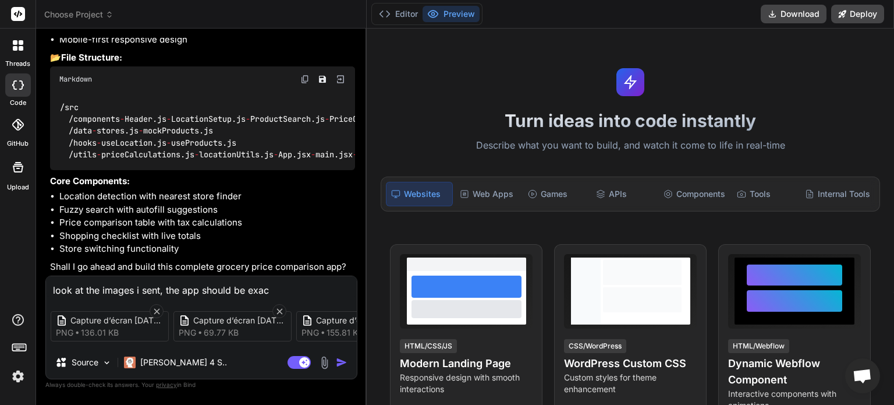
type textarea "look at the images i sent, the app should be exact"
type textarea "x"
type textarea "look at the images i sent, the app should be exactl"
type textarea "x"
type textarea "look at the images i sent, the app should be exactly"
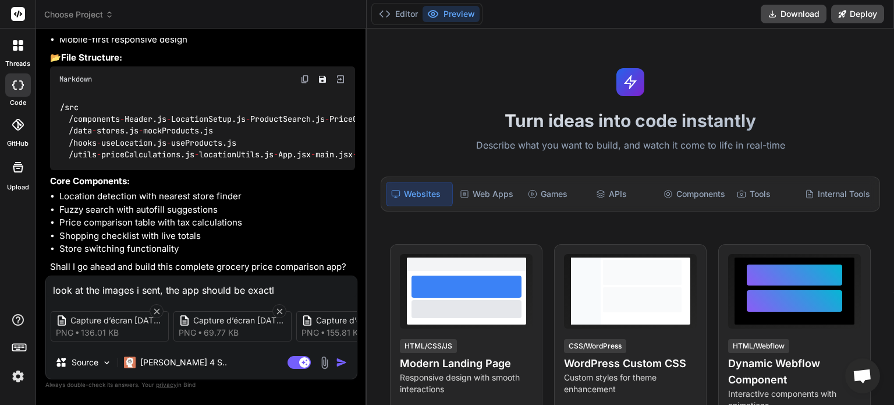
type textarea "x"
type textarea "look at the images i sent, the app should be exactly"
type textarea "x"
type textarea "look at the images i sent, the app should be exactly l"
type textarea "x"
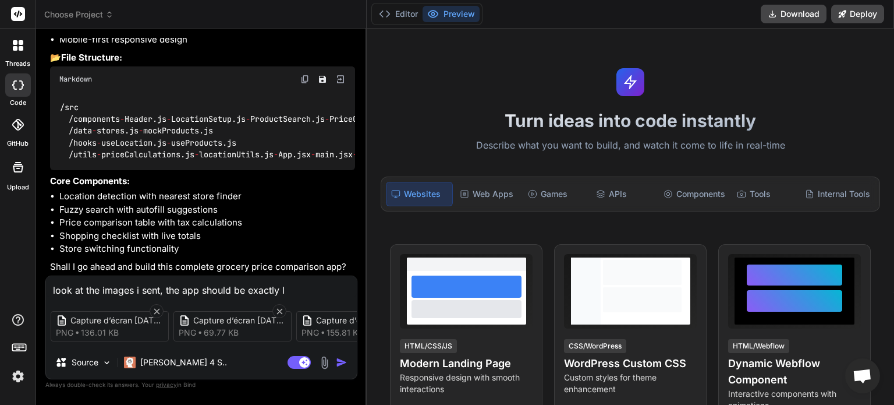
type textarea "look at the images i sent, the app should be exactly li"
type textarea "x"
type textarea "look at the images i sent, the app should be exactly lik"
type textarea "x"
type textarea "look at the images i sent, the app should be exactly like"
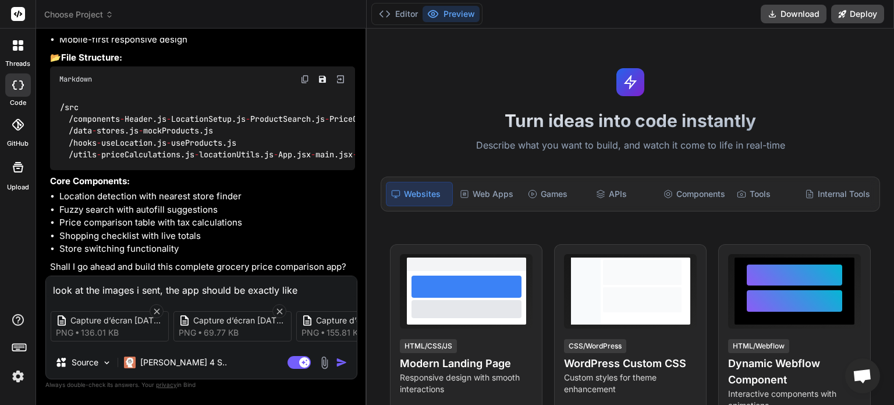
type textarea "x"
type textarea "look at the images i sent, the app should be exactly like"
type textarea "x"
type textarea "look at the images i sent, the app should be exactly like t"
type textarea "x"
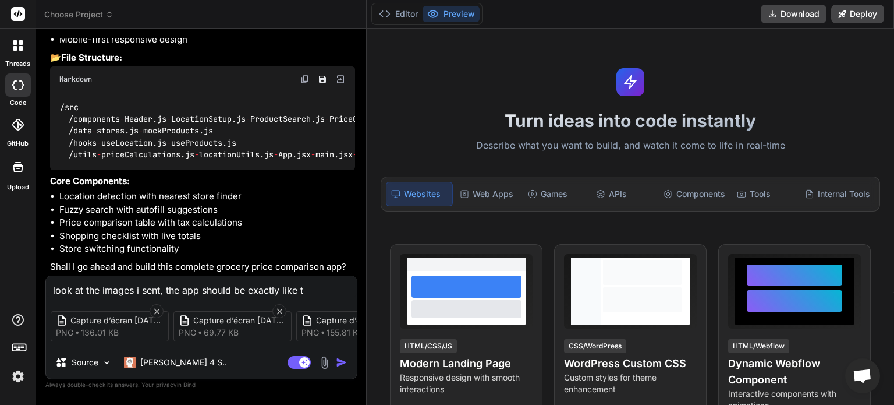
type textarea "look at the images i sent, the app should be exactly like th"
type textarea "x"
type textarea "look at the images i sent, the app should be exactly like tha"
type textarea "x"
type textarea "look at the images i sent, the app should be exactly like that"
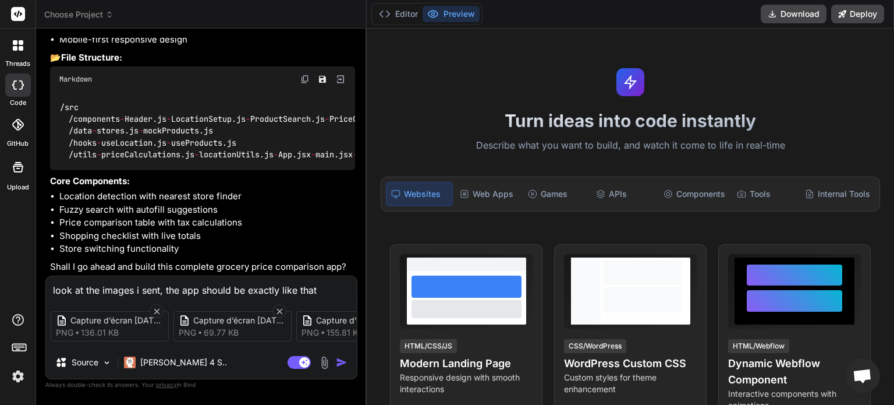
type textarea "x"
type textarea "look at the images i sent, the app should be exactly like that,"
type textarea "x"
type textarea "look at the images i sent, the app should be exactly like that,"
type textarea "x"
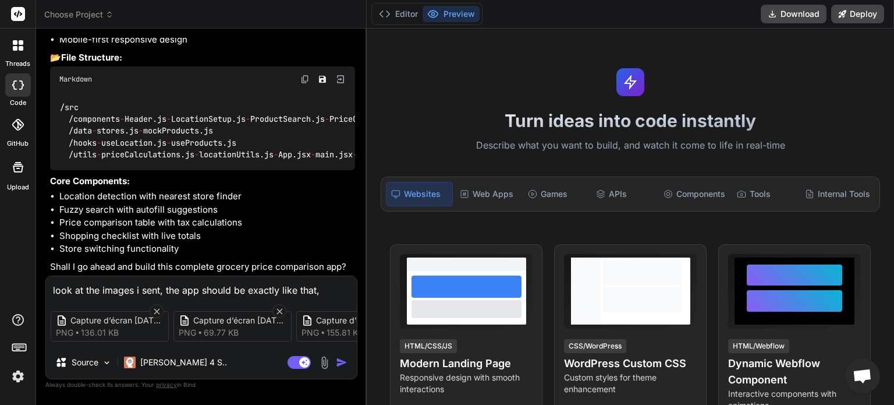
type textarea "look at the images i sent, the app should be exactly like that, s"
type textarea "x"
type textarea "look at the images i sent, the app should be exactly like that, sa"
type textarea "x"
type textarea "look at the images i sent, the app should be exactly like that, sam"
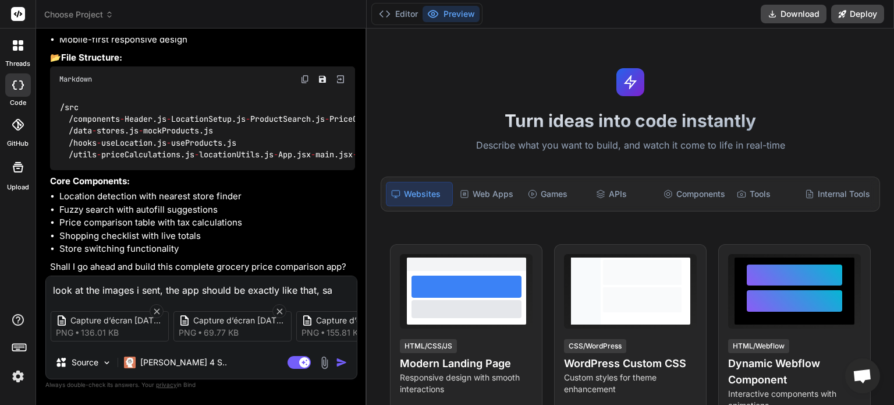
type textarea "x"
type textarea "look at the images i sent, the app should be exactly like that, same"
type textarea "x"
type textarea "look at the images i sent, the app should be exactly like that, same"
type textarea "x"
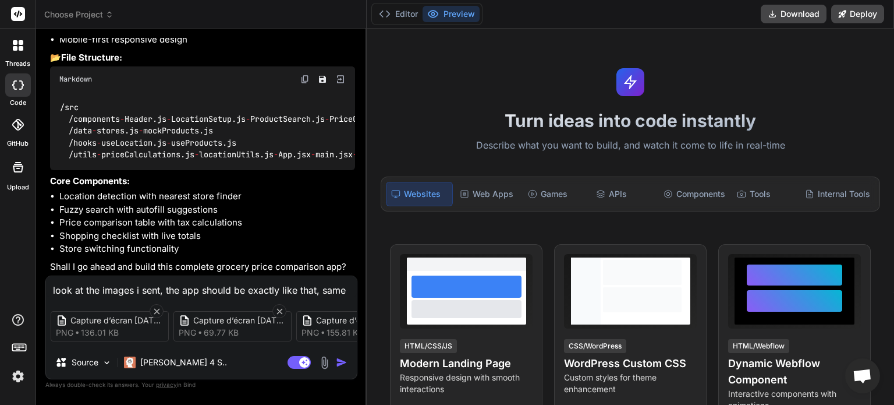
type textarea "look at the images i sent, the app should be exactly like that, same c"
type textarea "x"
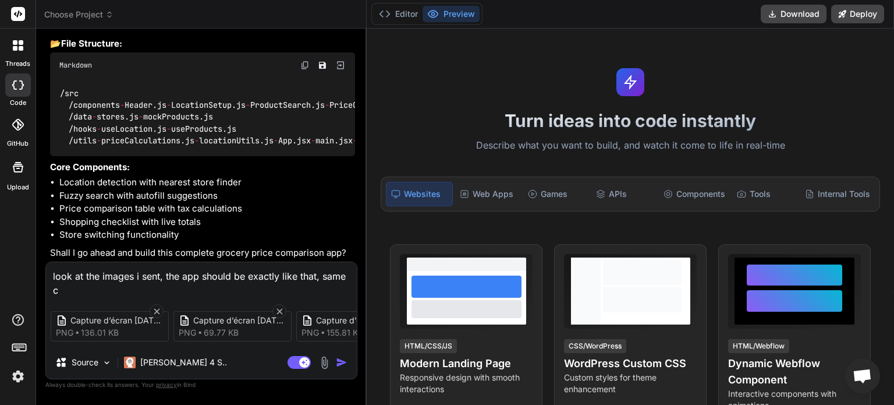
type textarea "look at the images i sent, the app should be exactly like that, same co"
type textarea "x"
type textarea "look at the images i sent, the app should be exactly like that, same col"
type textarea "x"
type textarea "look at the images i sent, the app should be exactly like that, same colo"
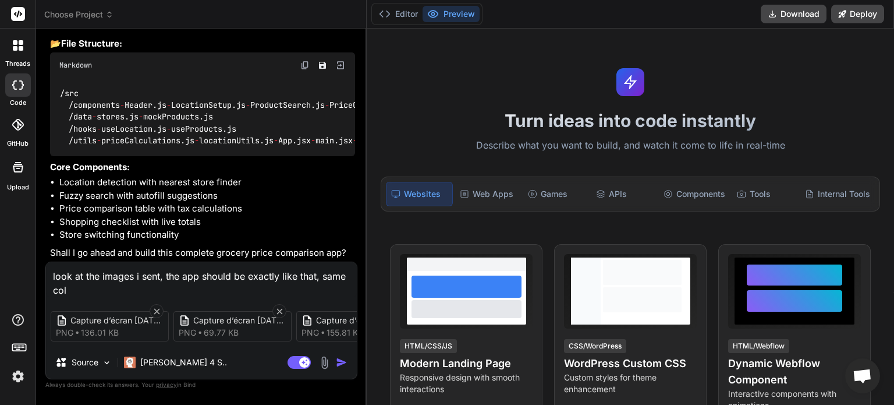
type textarea "x"
type textarea "look at the images i sent, the app should be exactly like that, same color"
type textarea "x"
type textarea "look at the images i sent, the app should be exactly like that, same colors"
type textarea "x"
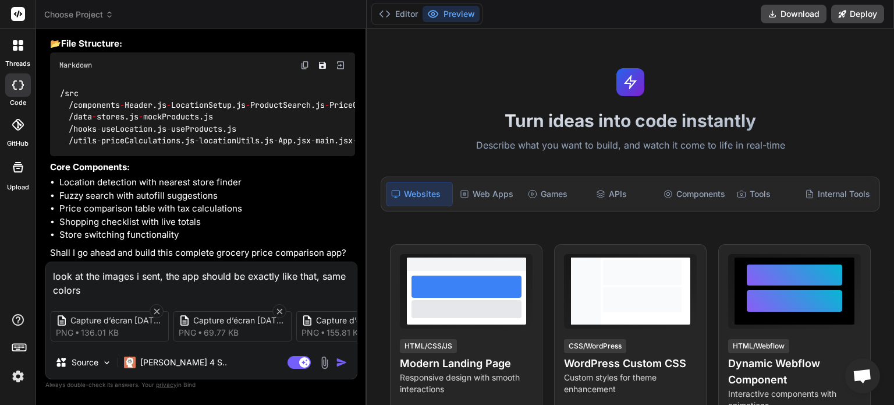
type textarea "look at the images i sent, the app should be exactly like that, same colors"
type textarea "x"
type textarea "look at the images i sent, the app should be exactly like that, same colors e"
type textarea "x"
type textarea "look at the images i sent, the app should be exactly like that, same colors et"
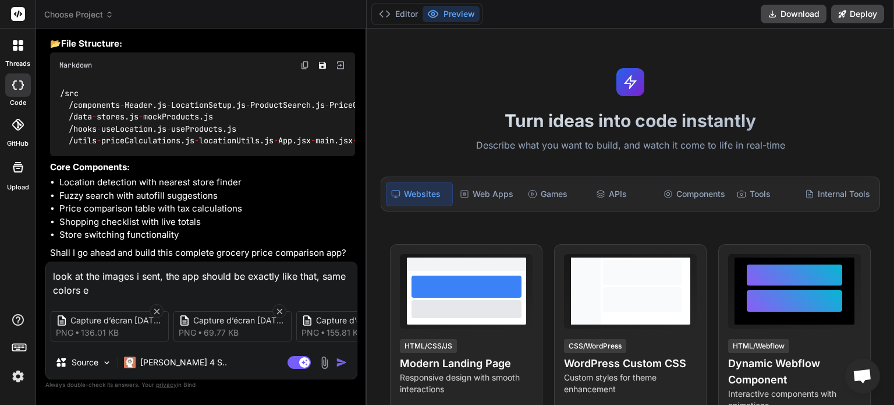
type textarea "x"
type textarea "look at the images i sent, the app should be exactly like that, same colors etc"
type textarea "x"
type textarea "look at the images i sent, the app should be exactly like that, same colors etc"
type textarea "x"
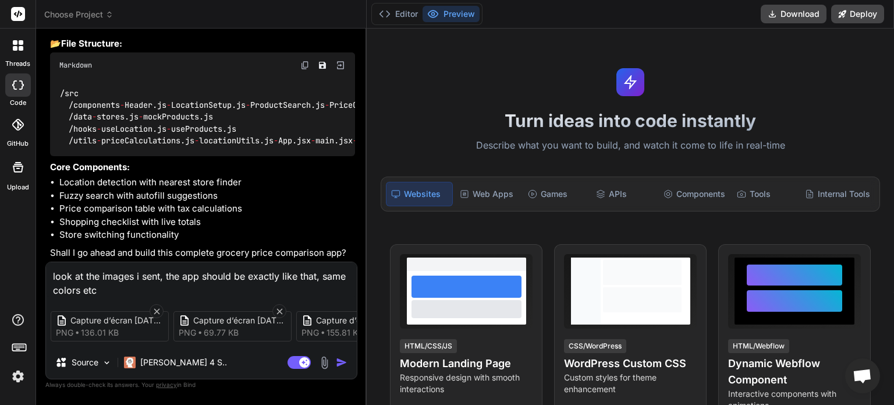
type textarea "look at the images i sent, the app should be exactly like that, same colors etc…"
type textarea "x"
type textarea "look at the images i sent, the app should be exactly like that, same colors etc…"
type textarea "x"
type textarea "look at the images i sent, the app should be exactly like that, same colors etc…"
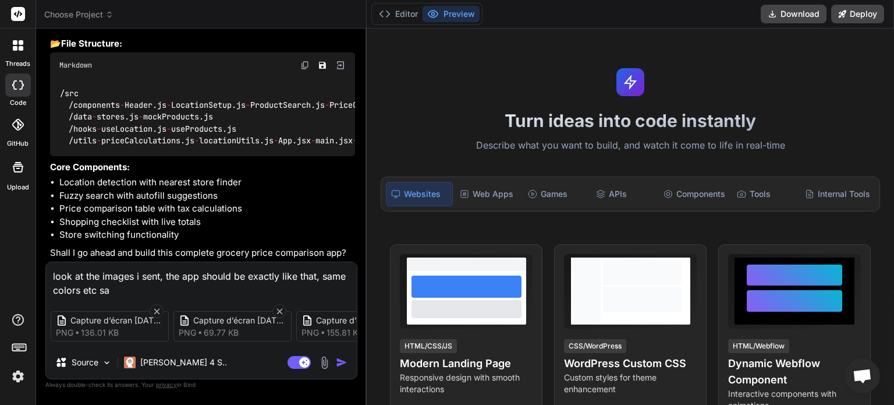
type textarea "x"
type textarea "look at the images i sent, the app should be exactly like that, same colors etc…"
type textarea "x"
type textarea "look at the images i sent, the app should be exactly like that, same colors etc…"
type textarea "x"
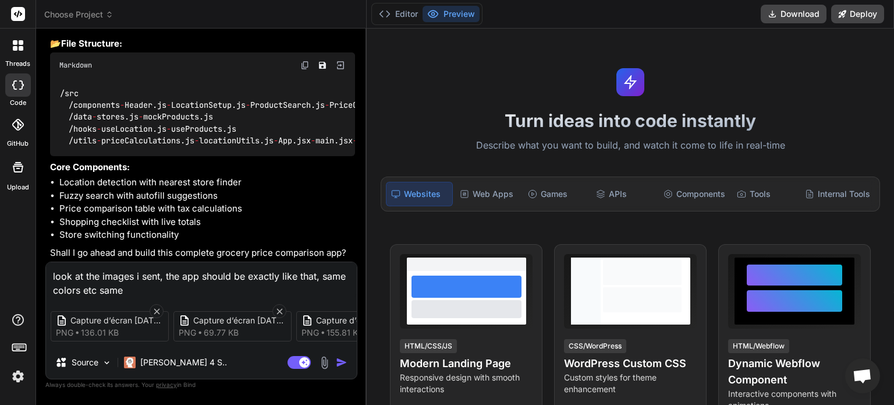
type textarea "look at the images i sent, the app should be exactly like that, same colors etc…"
type textarea "x"
type textarea "look at the images i sent, the app should be exactly like that, same colors etc…"
type textarea "x"
type textarea "look at the images i sent, the app should be exactly like that, same colors etc…"
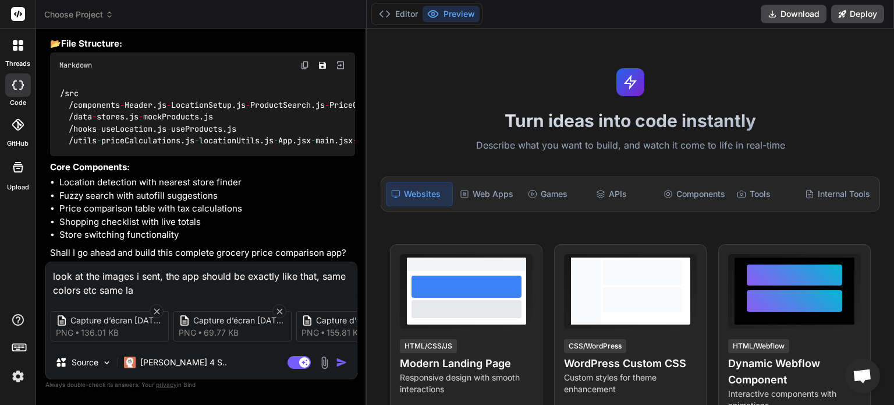
type textarea "x"
type textarea "look at the images i sent, the app should be exactly like that, same colors etc…"
type textarea "x"
type textarea "look at the images i sent, the app should be exactly like that, same colors etc…"
type textarea "x"
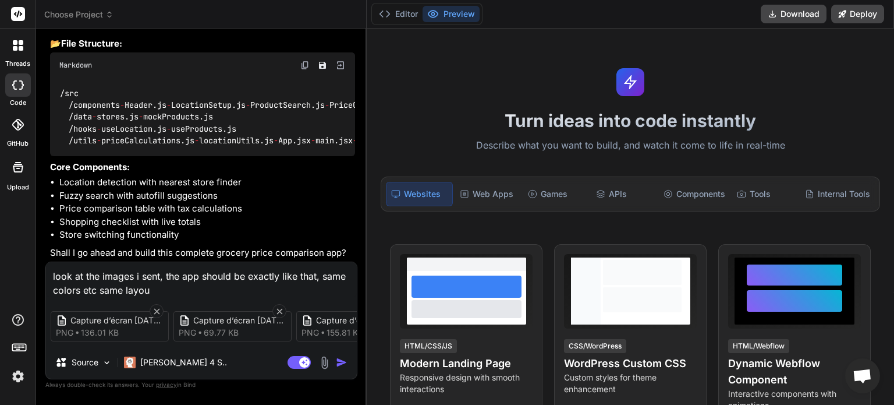
type textarea "look at the images i sent, the app should be exactly like that, same colors etc…"
type textarea "x"
type textarea "look at the images i sent, the app should be exactly like that, same colors etc…"
type textarea "x"
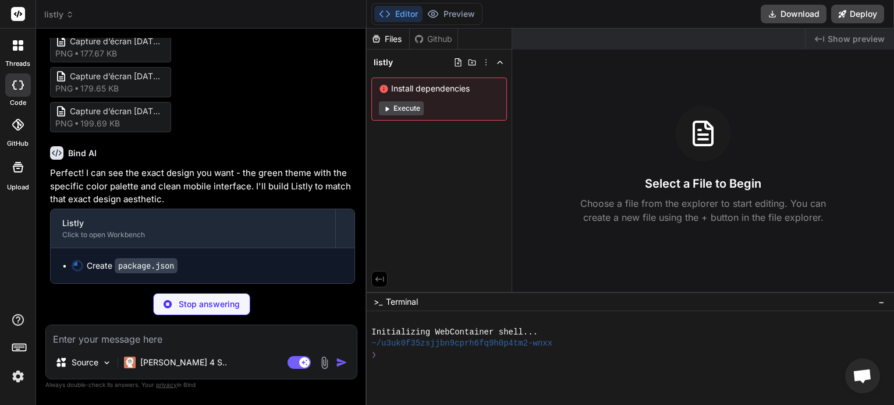
scroll to position [1524, 0]
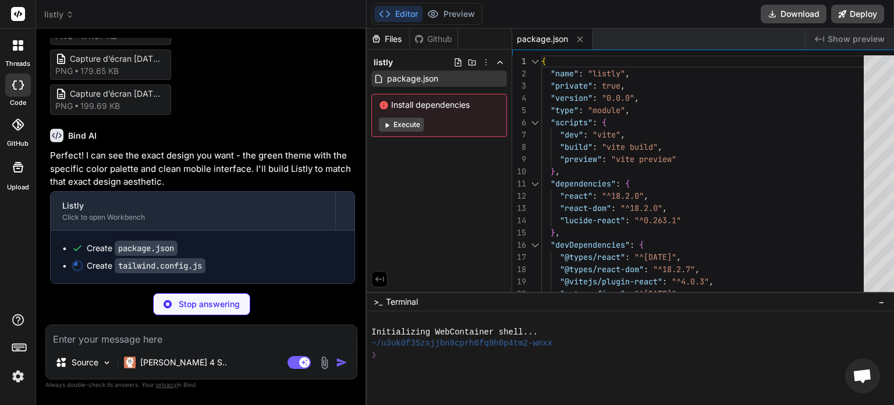
type textarea "x"
type textarea "'poppins': ['Poppins', '-apple-system', 'BlinkMacSystemFont', 'sans-serif'] } }…"
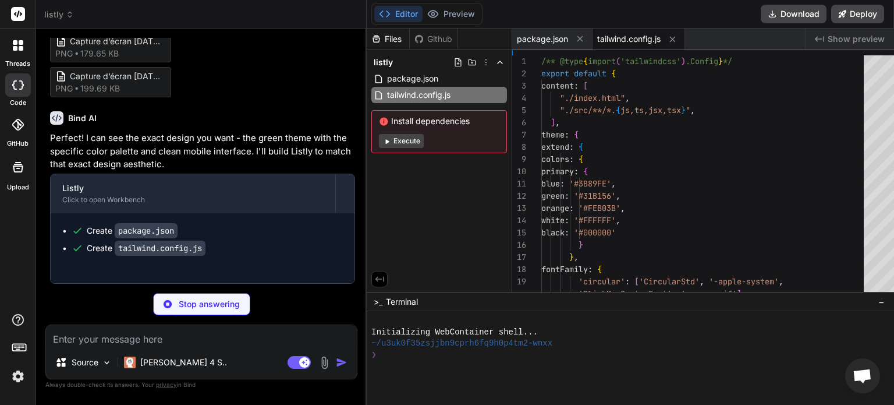
type textarea "x"
type textarea "export default { plugins: { tailwindcss: {}, autoprefixer: {}, }, }"
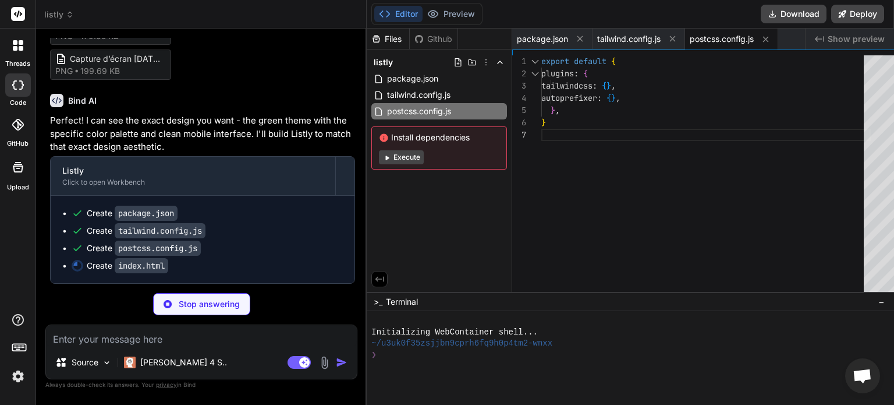
type textarea "x"
type textarea "<title>Listly - Canadian Grocery Price Comparison</title> </head> <body> <div i…"
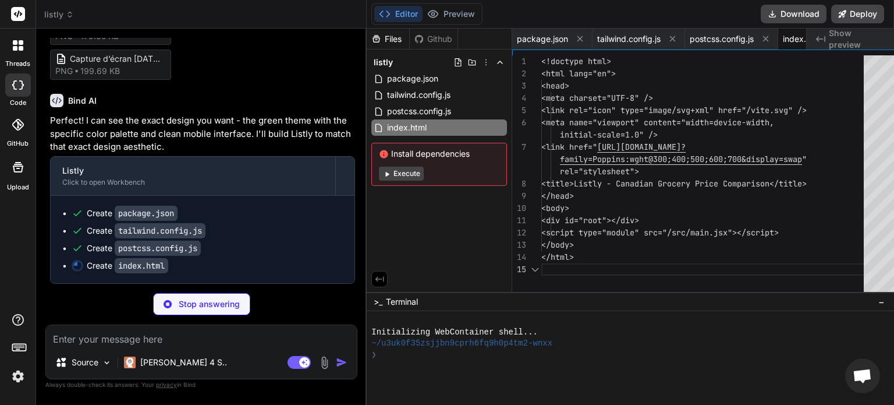
scroll to position [0, 31]
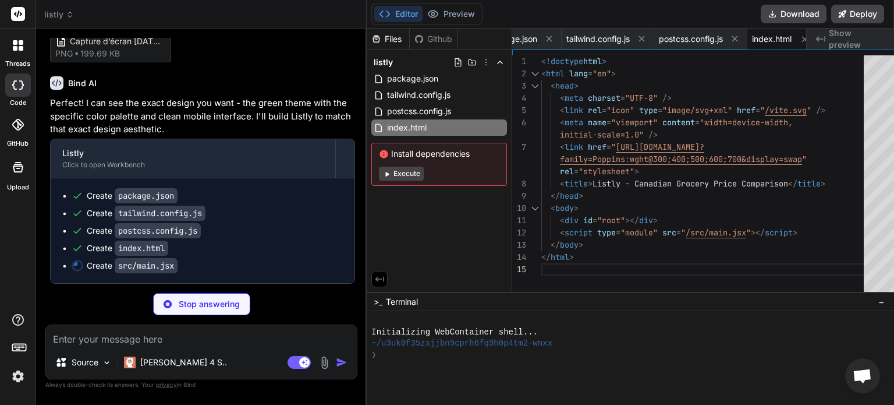
type textarea "x"
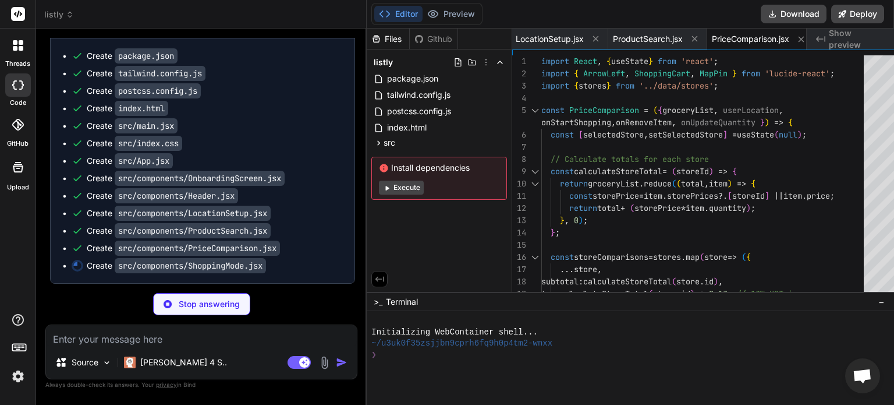
scroll to position [1734, 0]
click at [396, 185] on button "Execute" at bounding box center [401, 187] width 45 height 14
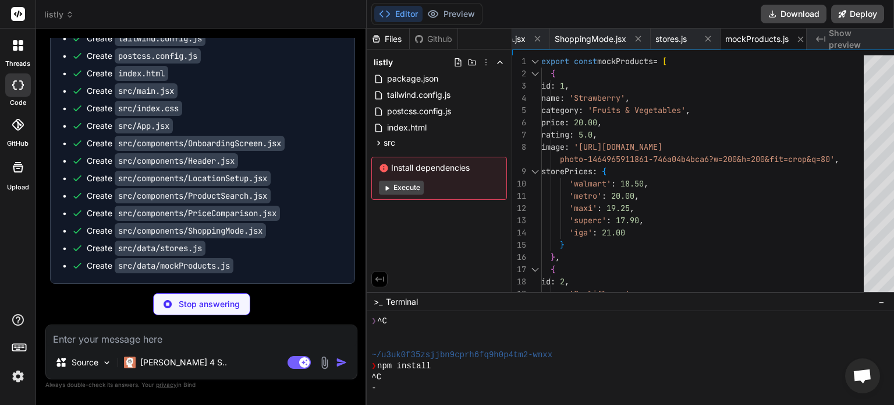
scroll to position [78, 0]
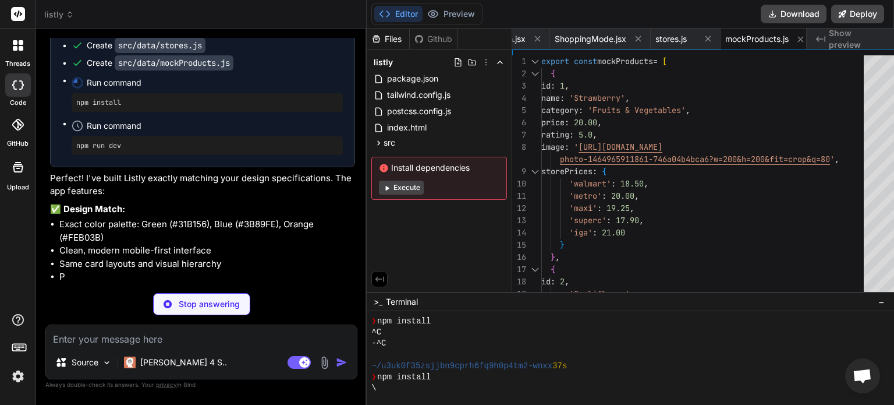
click at [386, 188] on button "Execute" at bounding box center [401, 187] width 45 height 14
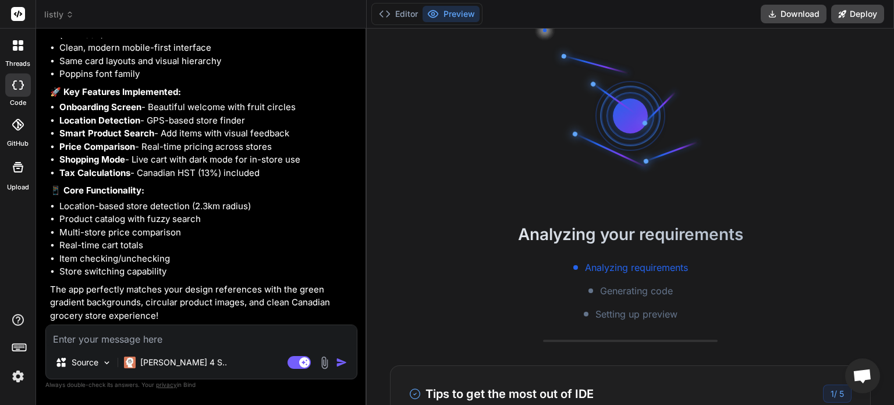
scroll to position [1942, 0]
click at [394, 12] on button "Editor" at bounding box center [398, 14] width 48 height 16
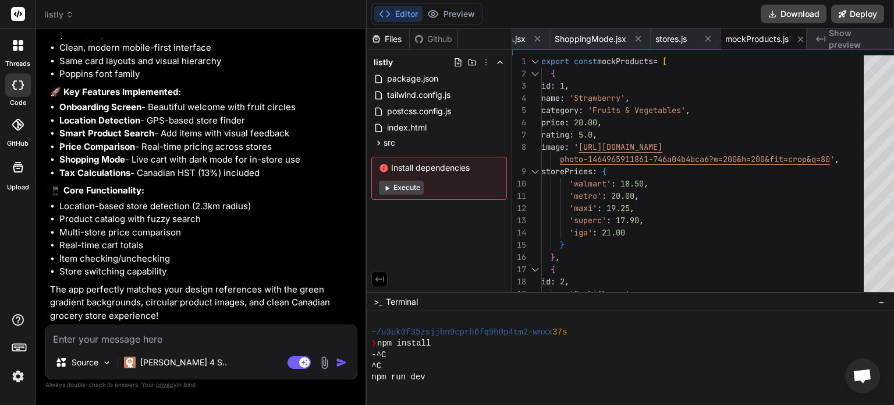
scroll to position [2175, 0]
click at [430, 22] on div "Editor Preview Disabled until preview for your project is generated" at bounding box center [426, 14] width 111 height 22
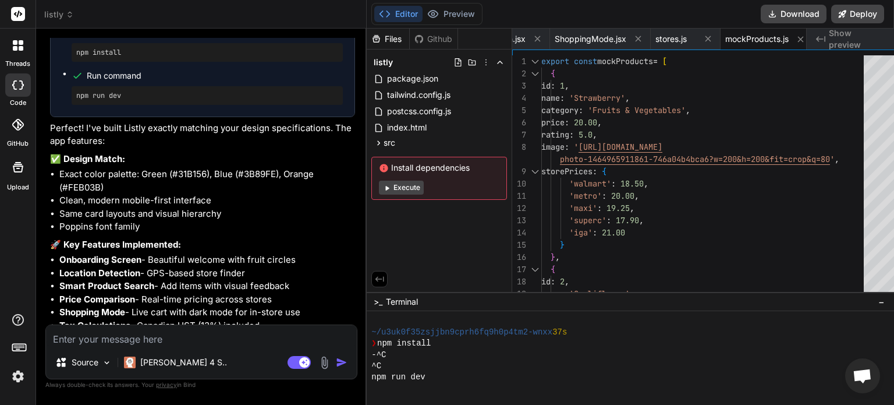
scroll to position [1884, 0]
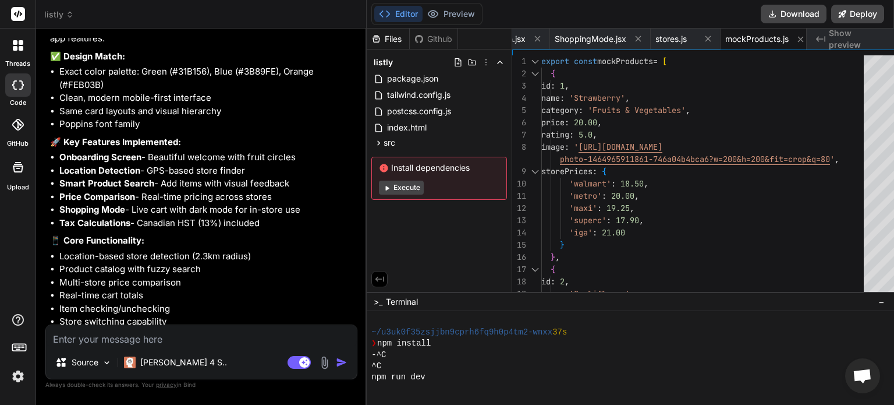
click at [383, 184] on button "Execute" at bounding box center [401, 187] width 45 height 14
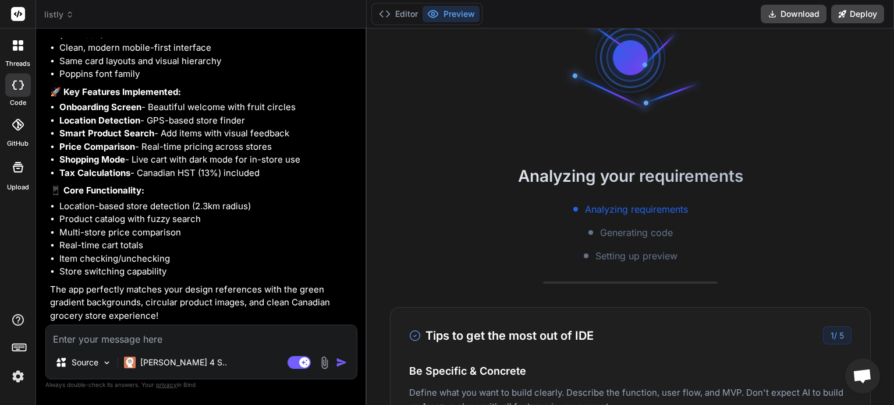
scroll to position [2175, 0]
click at [162, 331] on textarea at bounding box center [201, 335] width 311 height 21
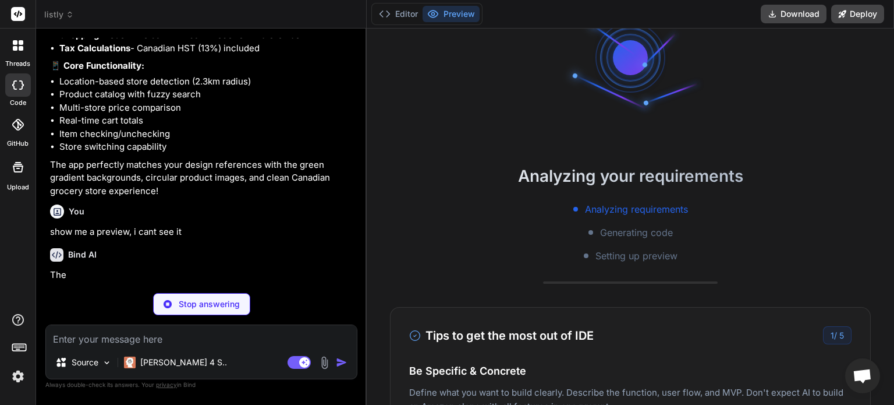
scroll to position [2296, 0]
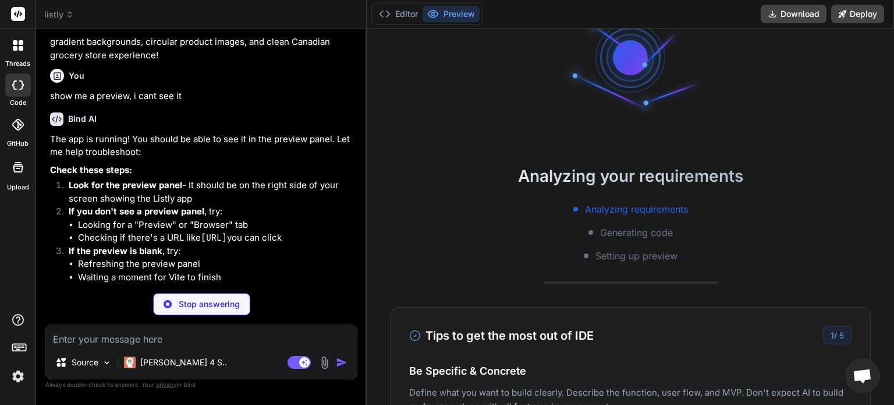
click at [195, 333] on textarea at bounding box center [201, 335] width 311 height 21
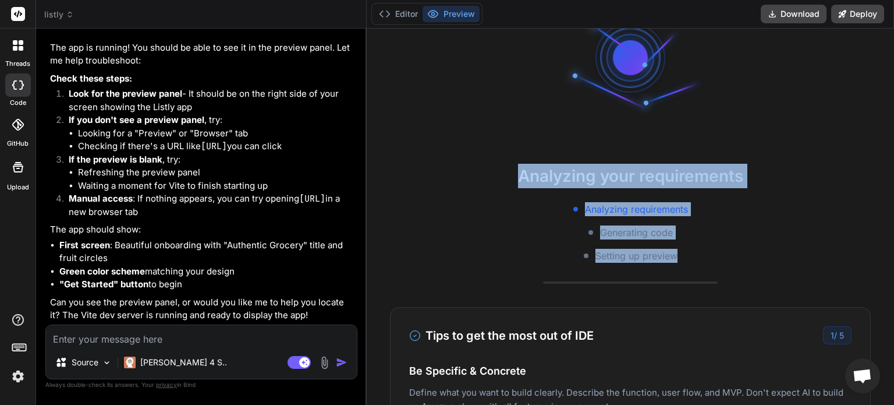
drag, startPoint x: 683, startPoint y: 256, endPoint x: 488, endPoint y: 136, distance: 229.0
click at [488, 136] on div "Analyzing your requirements Analyzing requirements Generating code Setting up p…" at bounding box center [630, 217] width 527 height 376
copy div "Analyzing your requirements Analyzing requirements Generating code Setting up p…"
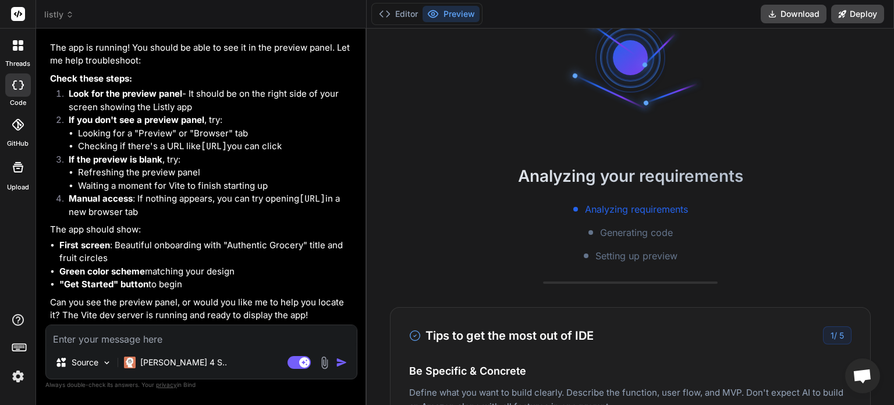
click at [171, 340] on textarea at bounding box center [201, 335] width 311 height 21
paste textarea "Analyzing your requirements Analyzing requirements Generating code Setting up p…"
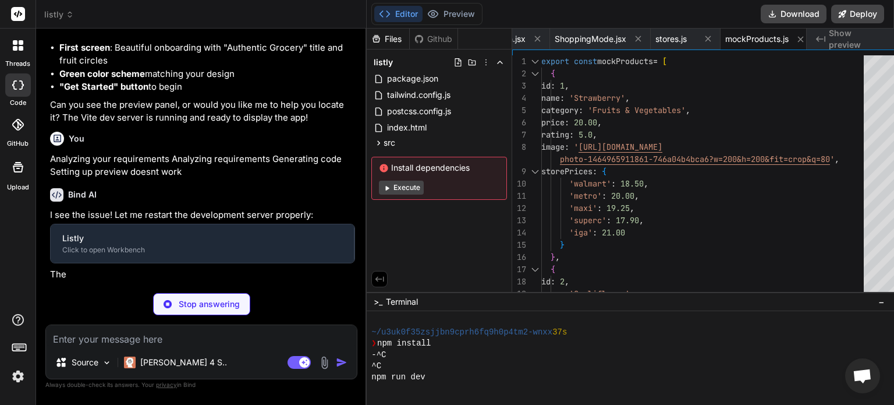
scroll to position [145, 0]
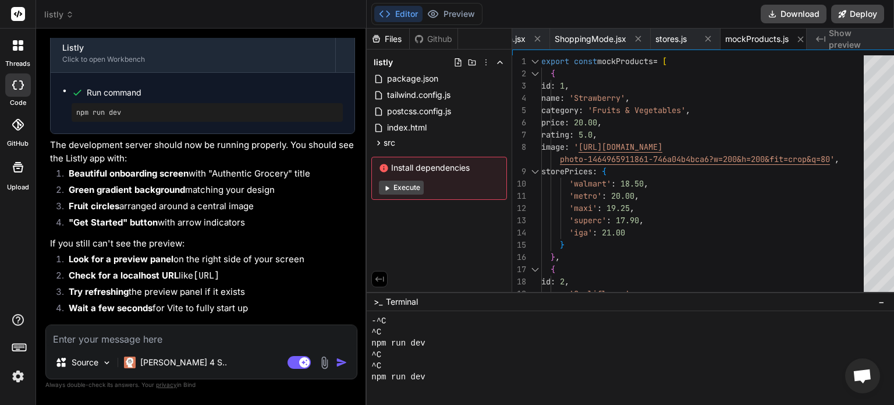
click at [388, 188] on button "Execute" at bounding box center [401, 187] width 45 height 14
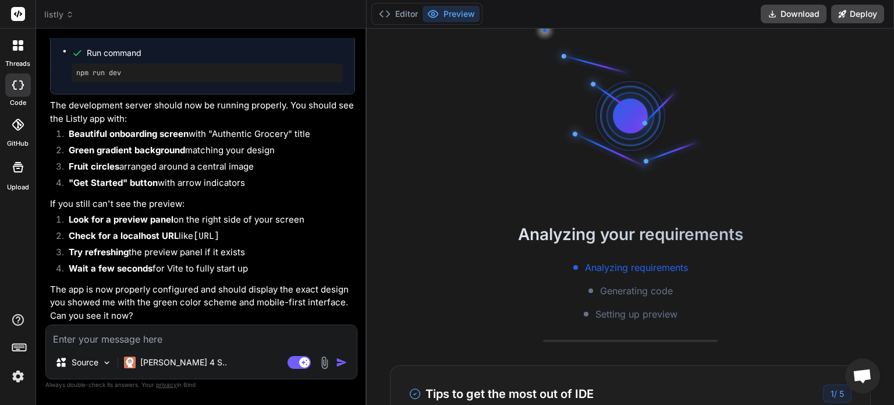
scroll to position [2967, 0]
click at [167, 339] on textarea at bounding box center [201, 335] width 311 height 21
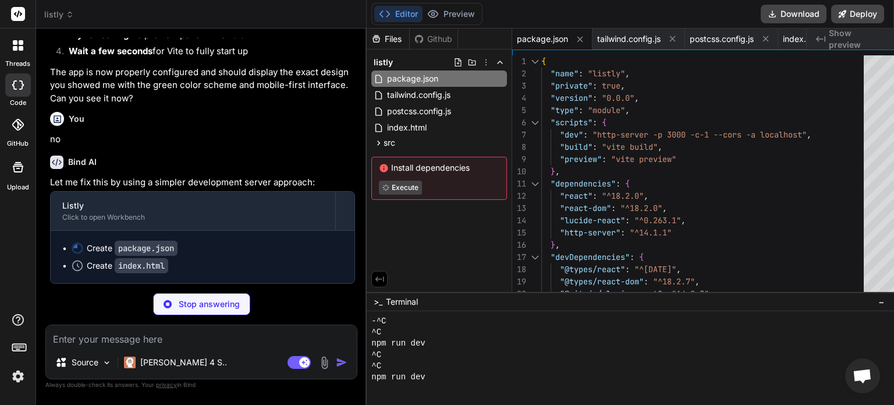
scroll to position [3183, 0]
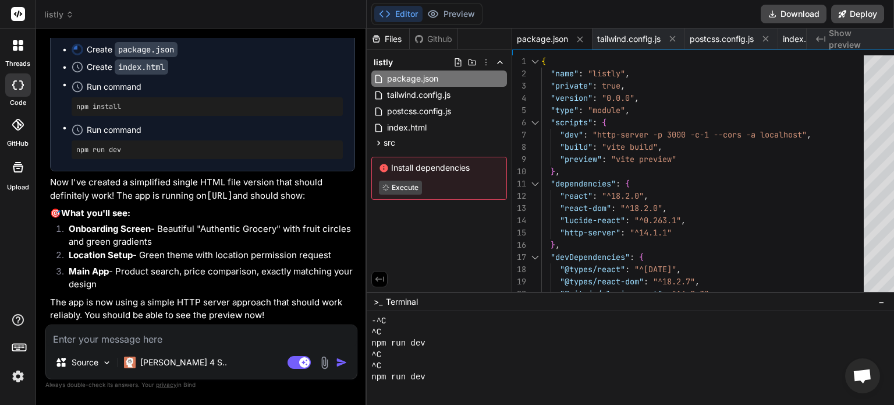
click at [437, 6] on div "Preview" at bounding box center [451, 14] width 57 height 16
click at [434, 8] on button "Preview" at bounding box center [451, 14] width 57 height 16
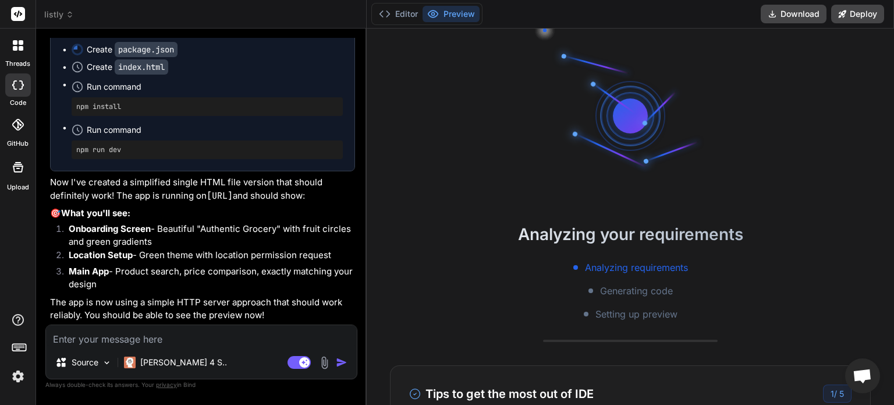
scroll to position [3395, 0]
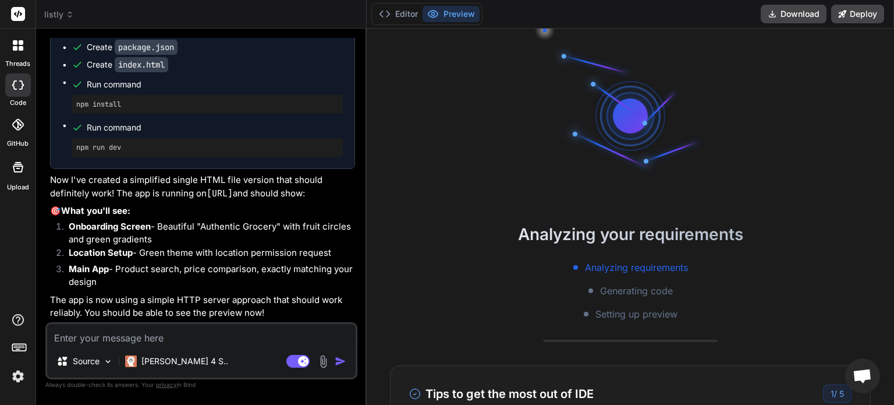
scroll to position [3287, 0]
click at [855, 13] on button "Deploy" at bounding box center [857, 14] width 53 height 19
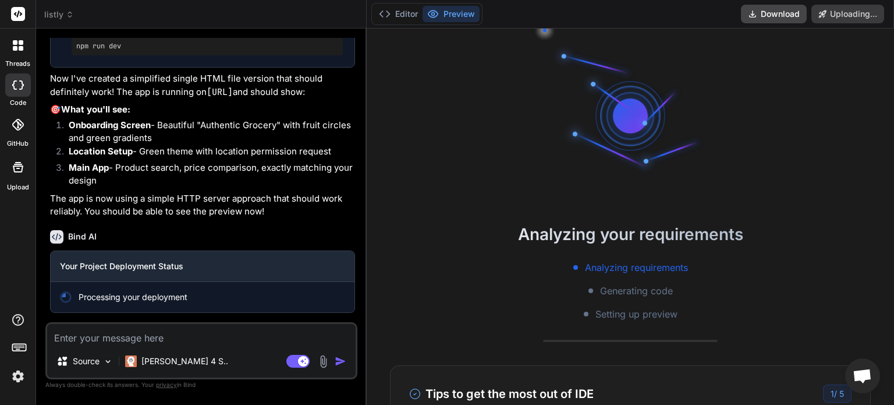
scroll to position [3388, 0]
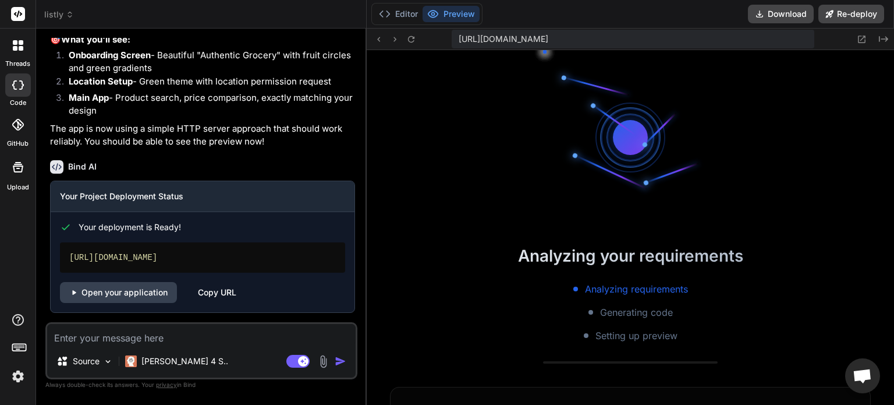
type textarea "x"
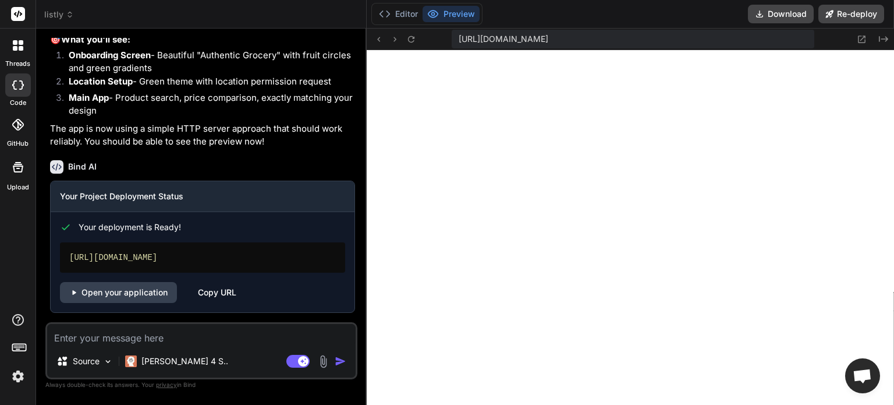
scroll to position [3458, 0]
click at [186, 265] on div "[URL][DOMAIN_NAME]" at bounding box center [202, 257] width 285 height 30
click at [196, 258] on div "[URL][DOMAIN_NAME]" at bounding box center [202, 257] width 285 height 30
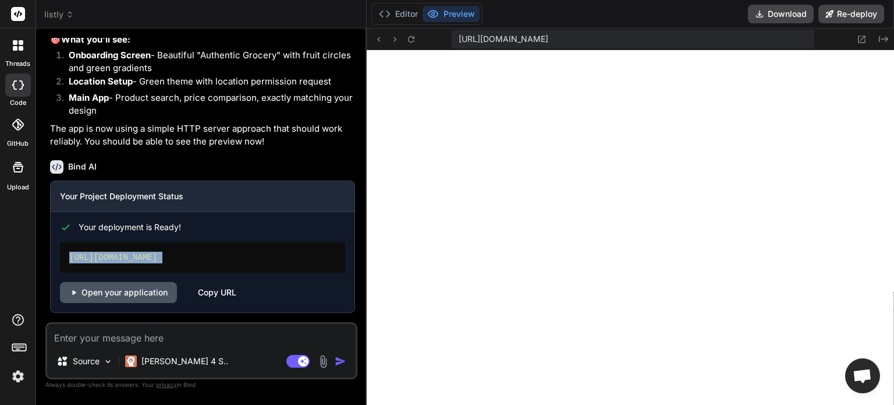
drag, startPoint x: 196, startPoint y: 258, endPoint x: 152, endPoint y: 300, distance: 61.0
click at [152, 300] on link "Open your application" at bounding box center [118, 292] width 117 height 21
click at [189, 343] on textarea at bounding box center [201, 334] width 309 height 21
click at [166, 337] on textarea at bounding box center [201, 334] width 309 height 21
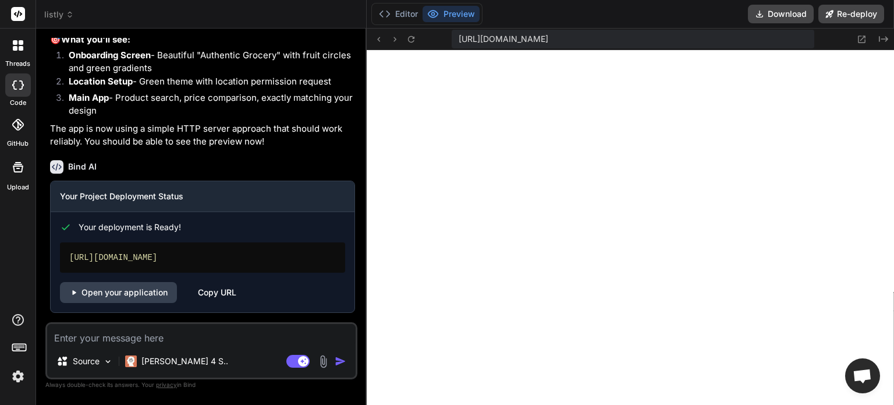
click at [165, 337] on textarea at bounding box center [201, 334] width 309 height 21
type textarea "y"
type textarea "x"
type textarea "yo"
type textarea "x"
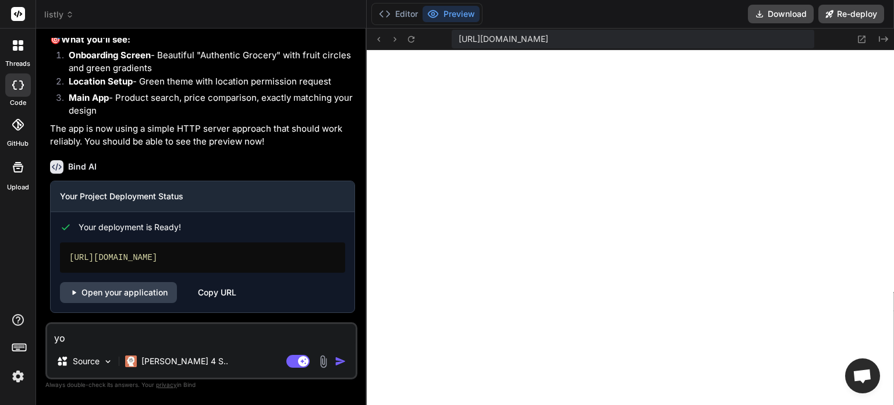
type textarea "you"
type textarea "x"
type textarea "you"
type textarea "x"
type textarea "you c"
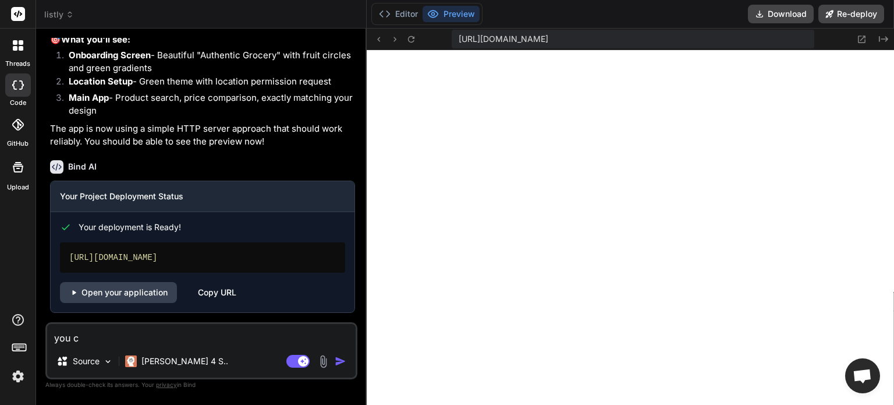
type textarea "x"
type textarea "you cl"
type textarea "x"
type textarea "you clo"
type textarea "x"
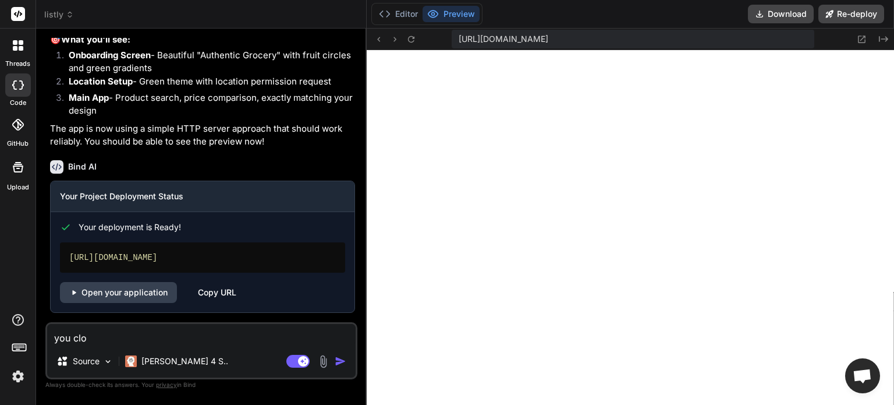
type textarea "you clon"
type textarea "x"
type textarea "you clone"
type textarea "x"
type textarea "you cloned"
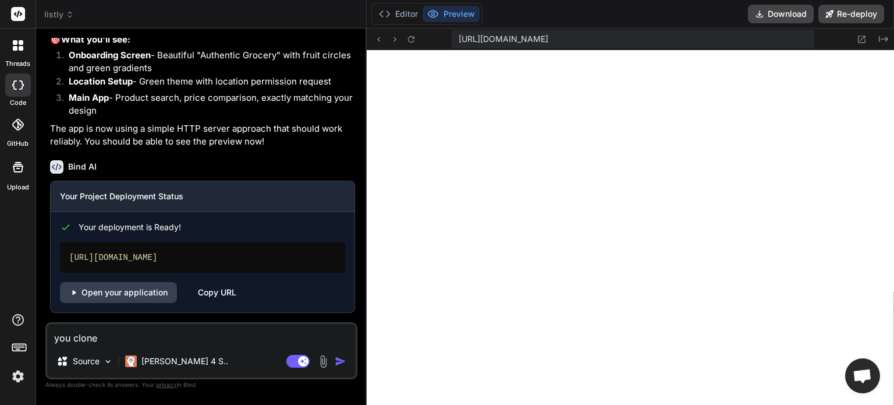
type textarea "x"
type textarea "you cloned"
type textarea "x"
type textarea "you cloned t"
type textarea "x"
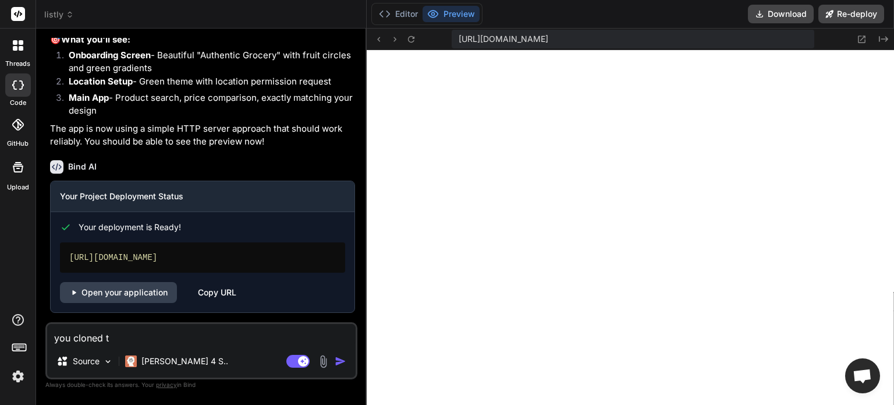
type textarea "you cloned th"
type textarea "x"
type textarea "you cloned the"
type textarea "x"
type textarea "you cloned the"
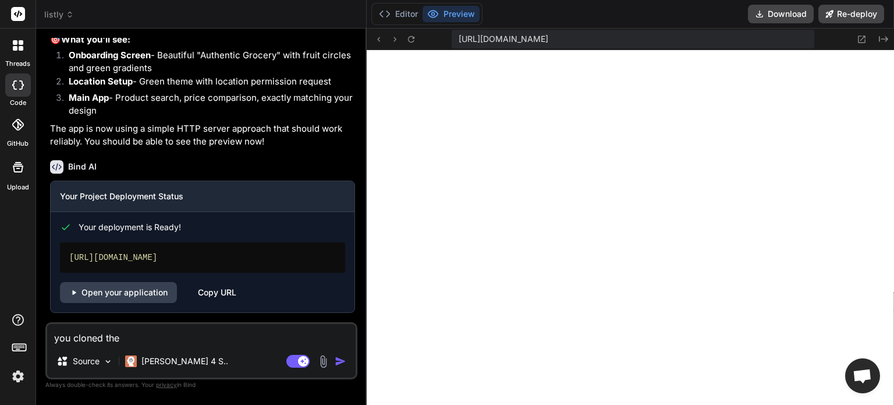
type textarea "x"
type textarea "you cloned the a"
type textarea "x"
type textarea "you cloned the ap"
type textarea "x"
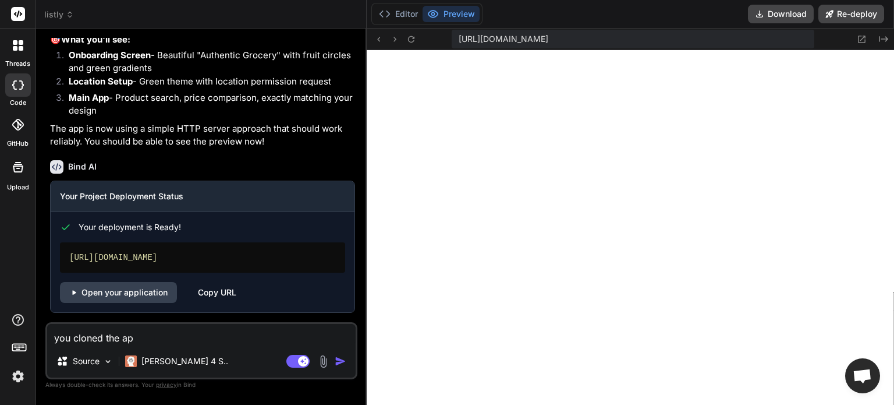
type textarea "you cloned the app"
type textarea "x"
type textarea "you cloned the app"
type textarea "x"
type textarea "you cloned the app i"
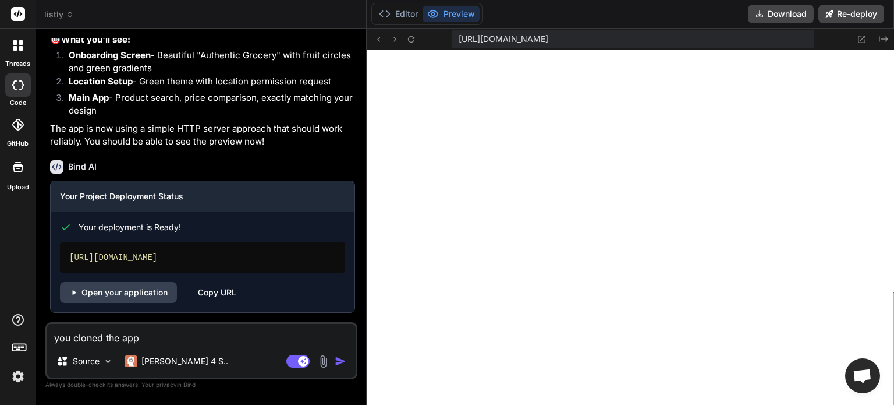
type textarea "x"
type textarea "you cloned the app in"
type textarea "x"
type textarea "you cloned the app in"
type textarea "x"
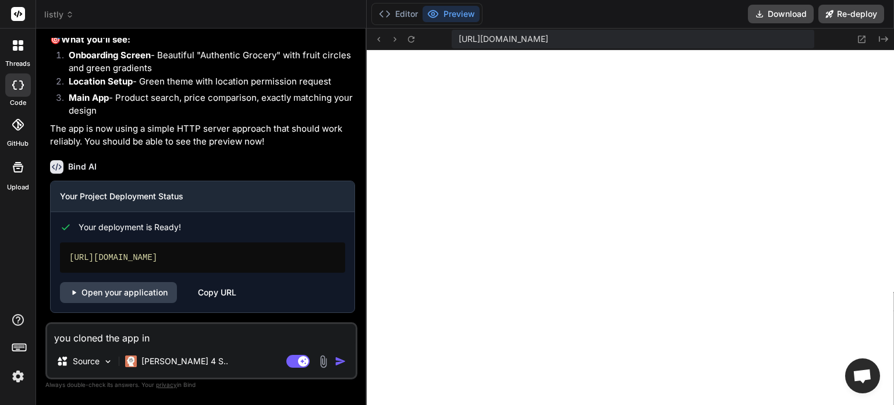
type textarea "you cloned the app in t"
type textarea "x"
type textarea "you cloned the app in th"
type textarea "x"
type textarea "you cloned the app in the"
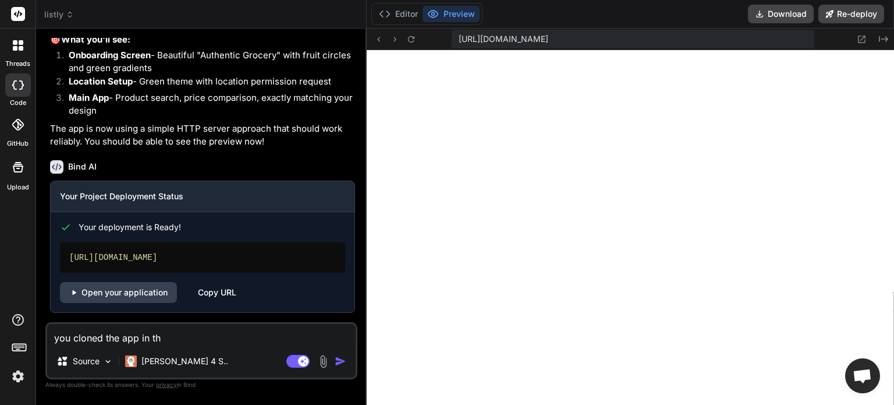
type textarea "x"
type textarea "you cloned the app in the"
type textarea "x"
type textarea "you cloned the app in the a"
type textarea "x"
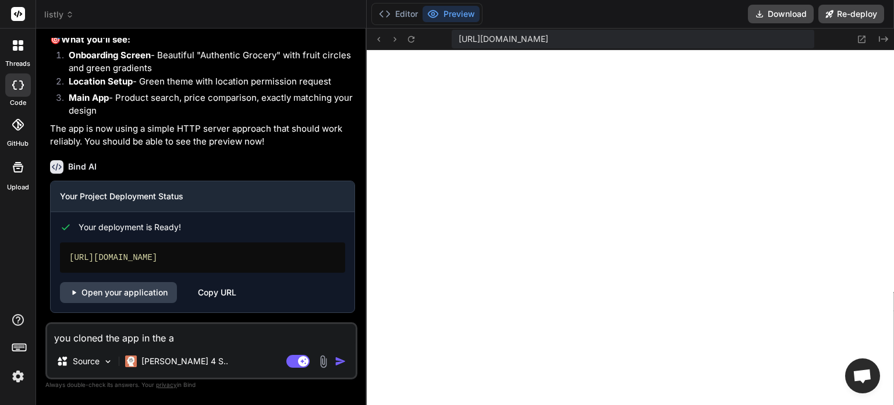
type textarea "you cloned the app in the"
type textarea "x"
type textarea "you cloned the app in the i"
type textarea "x"
type textarea "you cloned the app in the im"
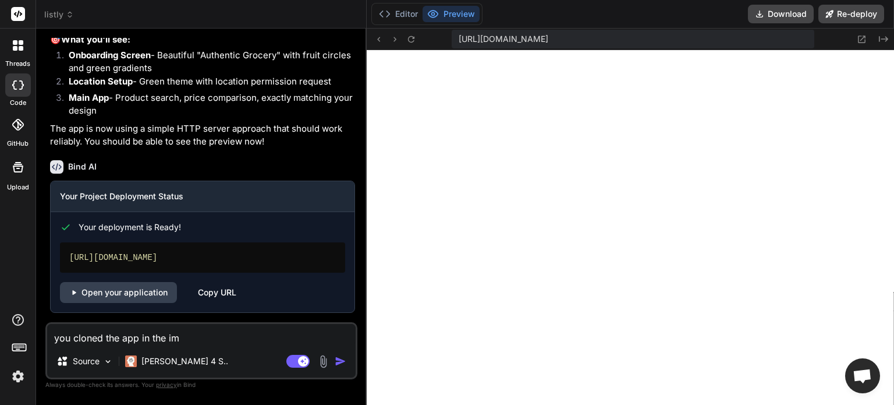
type textarea "x"
type textarea "you cloned the app in the ima"
type textarea "x"
type textarea "you cloned the app in the imag"
type textarea "x"
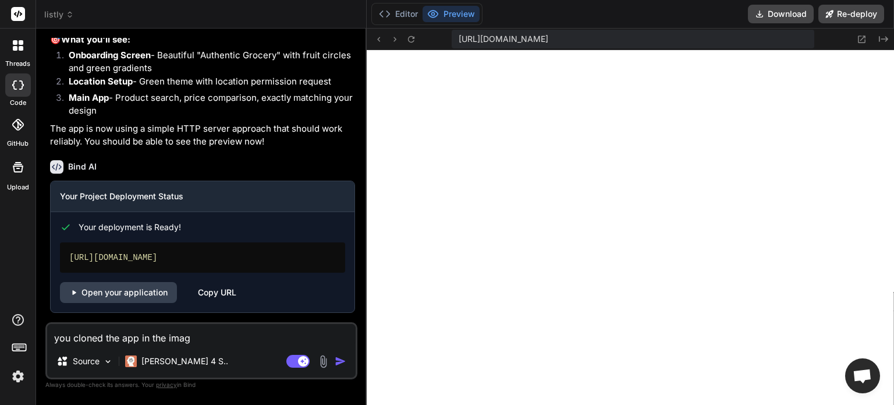
type textarea "you cloned the app in the image"
type textarea "x"
type textarea "you cloned the app in the images"
type textarea "x"
type textarea "you cloned the app in the images"
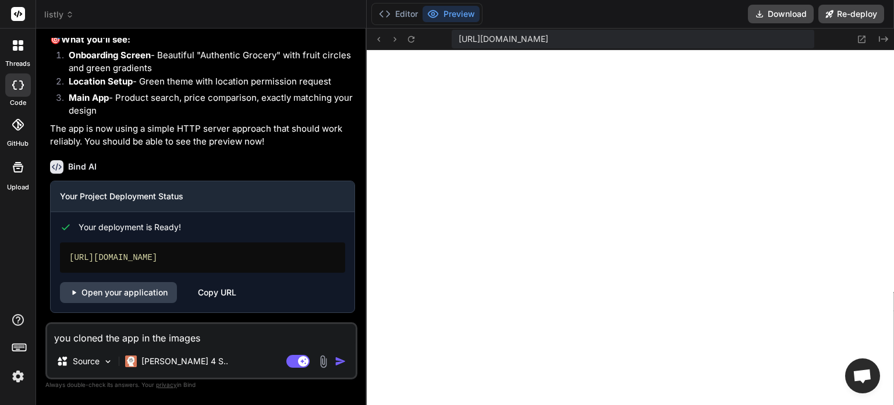
type textarea "x"
type textarea "you cloned the app in the images a"
type textarea "x"
type textarea "you cloned the app in the images an"
type textarea "x"
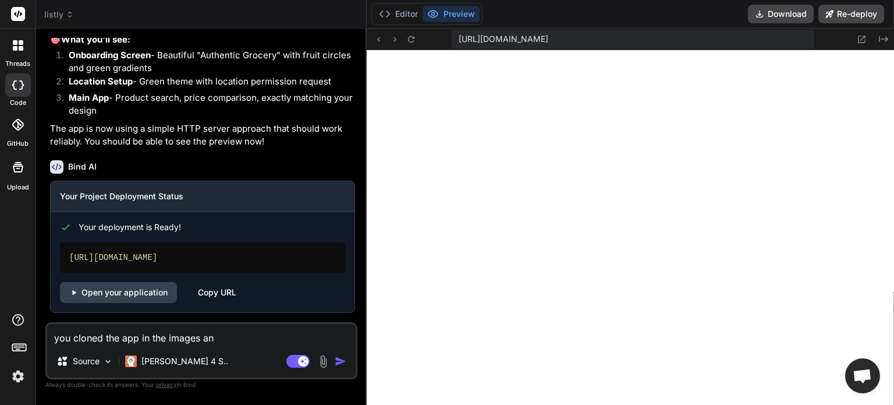
type textarea "you cloned the app in the images and"
type textarea "x"
type textarea "you cloned the app in the images and"
type textarea "x"
type textarea "you cloned the app in the images and t"
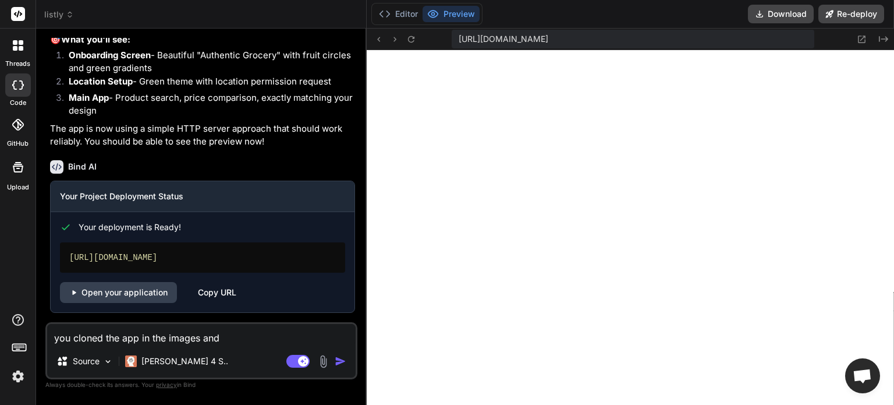
type textarea "x"
type textarea "you cloned the app in the images and th"
type textarea "x"
type textarea "you cloned the app in the images and thi"
type textarea "x"
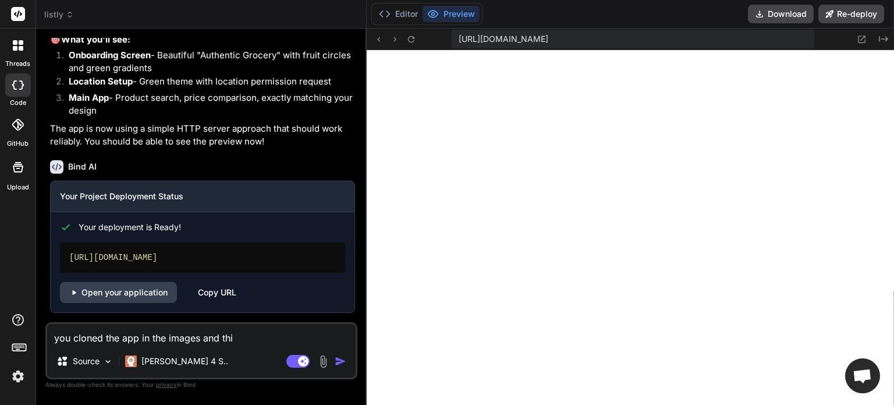
type textarea "you cloned the app in the images and this"
type textarea "x"
type textarea "you cloned the app in the images and this"
type textarea "x"
type textarea "you cloned the app in the images and this i"
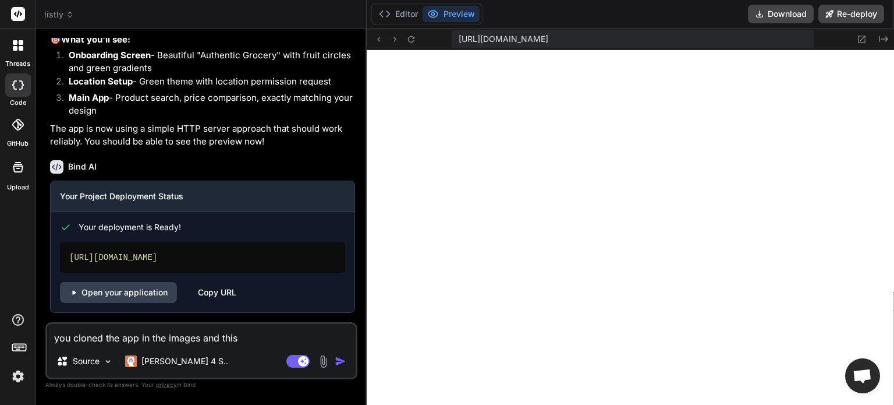
type textarea "x"
type textarea "you cloned the app in the images and this is"
type textarea "x"
type textarea "you cloned the app in the images and this is"
type textarea "x"
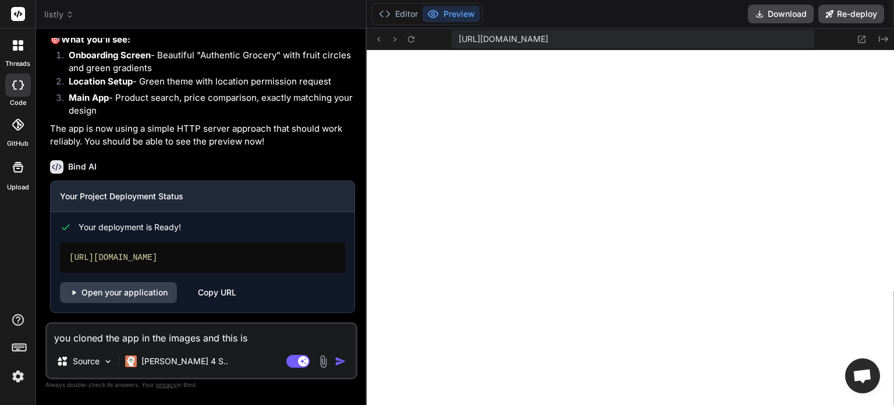
type textarea "you cloned the app in the images and this is n"
type textarea "x"
type textarea "you cloned the app in the images and this is no"
type textarea "x"
type textarea "you cloned the app in the images and this is not"
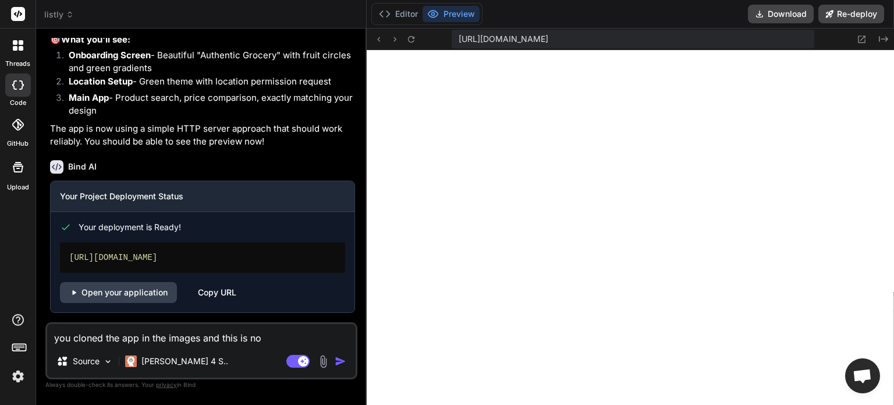
type textarea "x"
type textarea "you cloned the app in the images and this is not"
type textarea "x"
type textarea "you cloned the app in the images and this is not w"
type textarea "x"
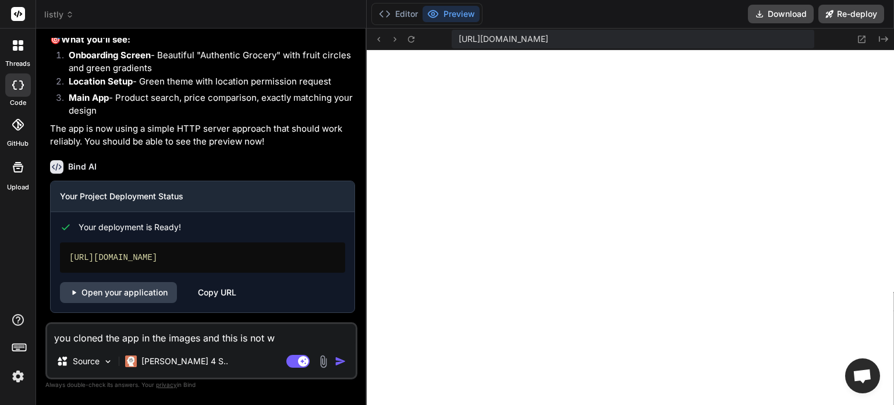
type textarea "you cloned the app in the images and this is not wh"
type textarea "x"
type textarea "you cloned the app in the images and this is not wha"
type textarea "x"
type textarea "you cloned the app in the images and this is not what"
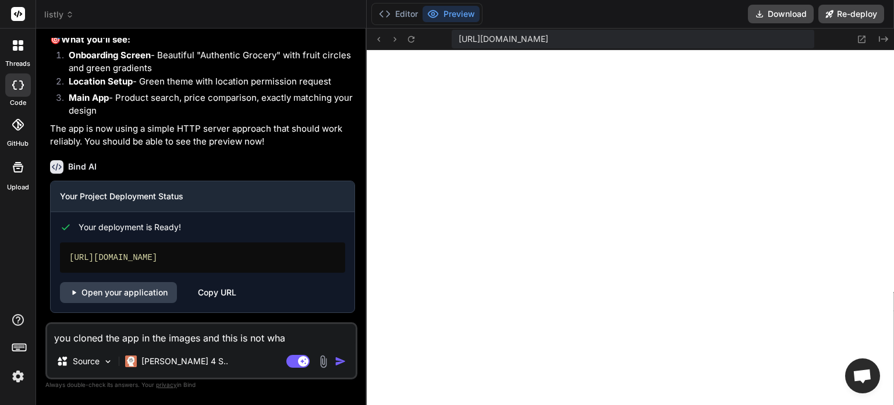
type textarea "x"
type textarea "you cloned the app in the images and this is not what"
type textarea "x"
type textarea "you cloned the app in the images and this is not what i"
type textarea "x"
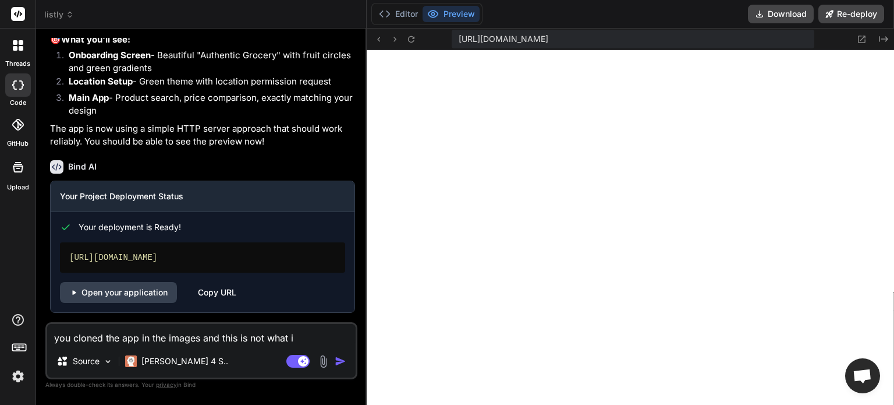
type textarea "you cloned the app in the images and this is not what i"
type textarea "x"
type textarea "you cloned the app in the images and this is not what i w"
type textarea "x"
type textarea "you cloned the app in the images and this is not what i wa"
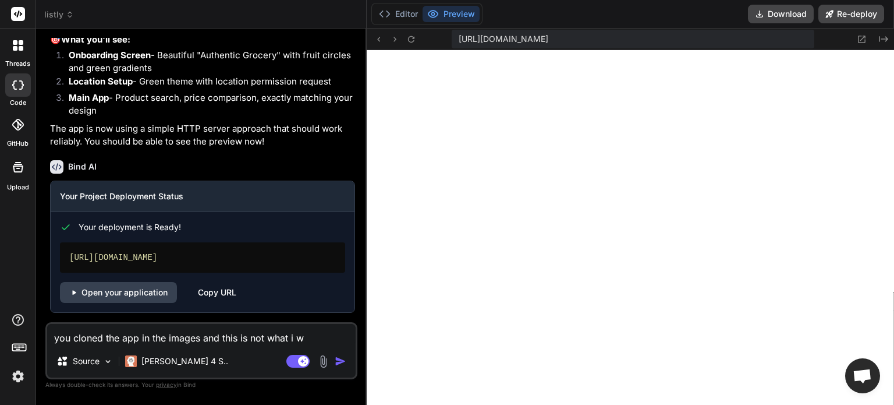
type textarea "x"
type textarea "you cloned the app in the images and this is not what i wan"
type textarea "x"
type textarea "you cloned the app in the images and this is not what i want"
type textarea "x"
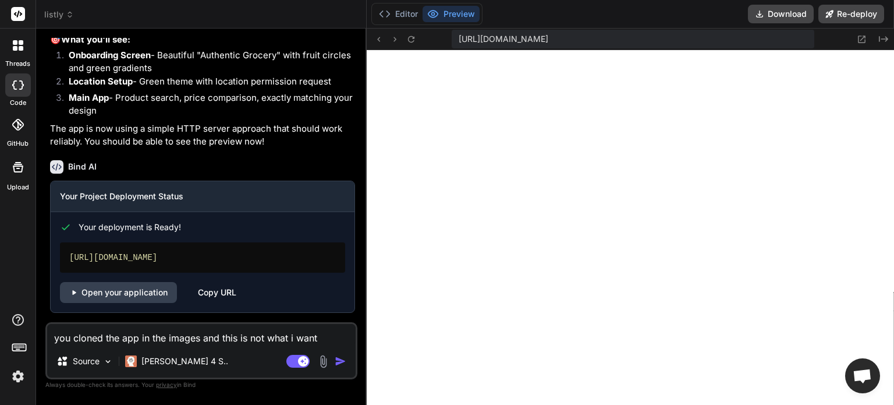
type textarea "you cloned the app in the images and this is not what i want,"
type textarea "x"
type textarea "you cloned the app in the images and this is not what i want,"
type textarea "x"
type textarea "you cloned the app in the images and this is not what i want, i"
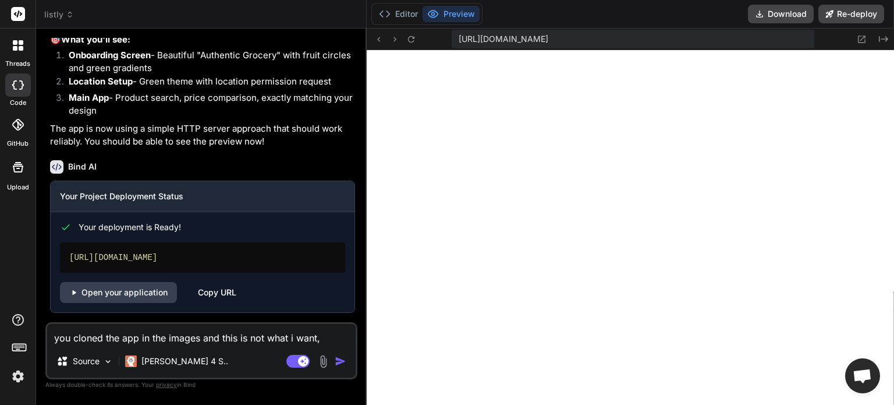
type textarea "x"
type textarea "you cloned the app in the images and this is not what i want, i"
type textarea "x"
type textarea "you cloned the app in the images and this is not what i want, i w"
type textarea "x"
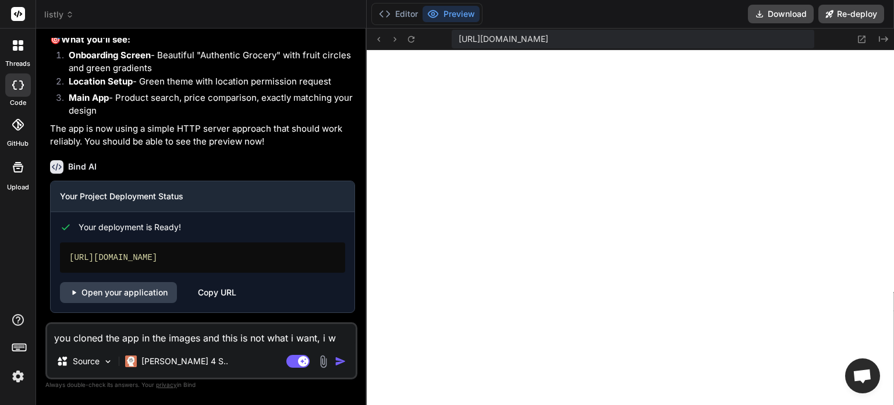
type textarea "you cloned the app in the images and this is not what i want, i wa"
type textarea "x"
type textarea "you cloned the app in the images and this is not what i want, i wan"
type textarea "x"
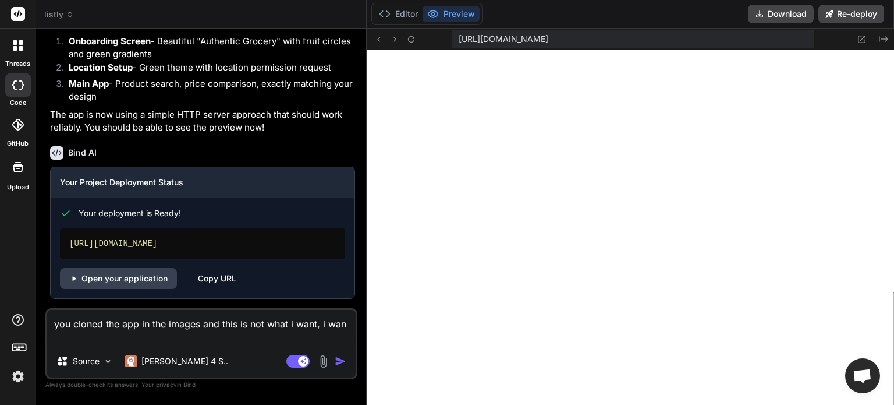
type textarea "you cloned the app in the images and this is not what i want, i want"
type textarea "x"
type textarea "you cloned the app in the images and this is not what i want, i want"
type textarea "x"
type textarea "you cloned the app in the images and this is not what i want, i want t"
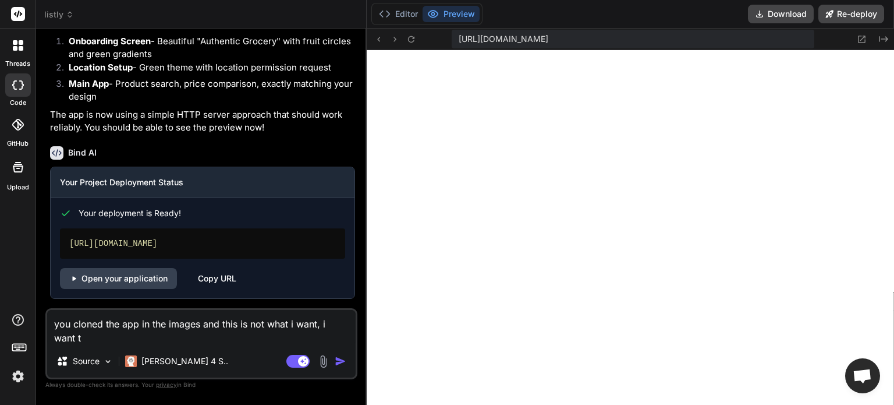
type textarea "x"
type textarea "you cloned the app in the images and this is not what i want, i want"
type textarea "x"
type textarea "you cloned the app in the images and this is not what i want, i want y"
type textarea "x"
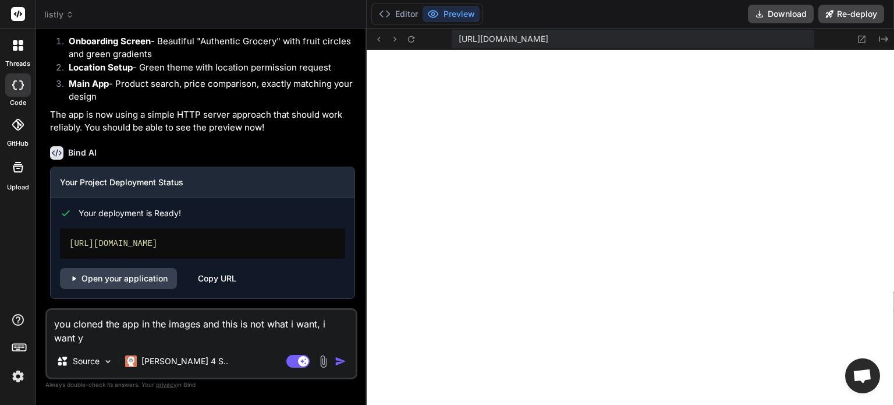
type textarea "you cloned the app in the images and this is not what i want, i want yo"
type textarea "x"
type textarea "you cloned the app in the images and this is not what i want, i want you"
type textarea "x"
type textarea "you cloned the app in the images and this is not what i want, i want you"
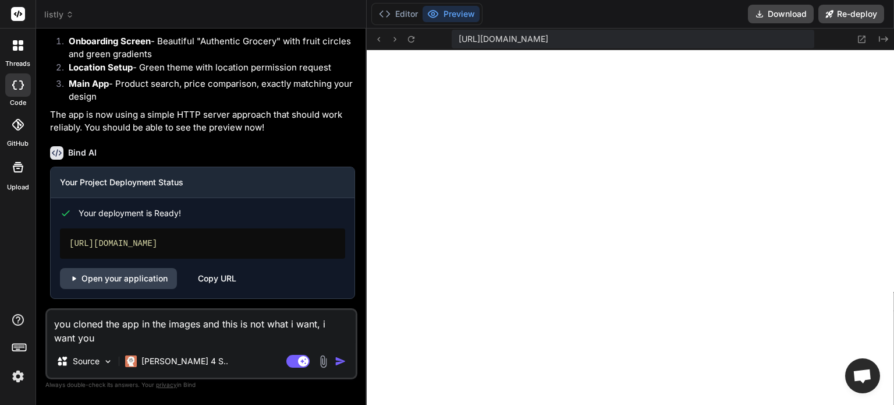
type textarea "x"
type textarea "you cloned the app in the images and this is not what i want, i want you t"
type textarea "x"
type textarea "you cloned the app in the images and this is not what i want, i want you to"
type textarea "x"
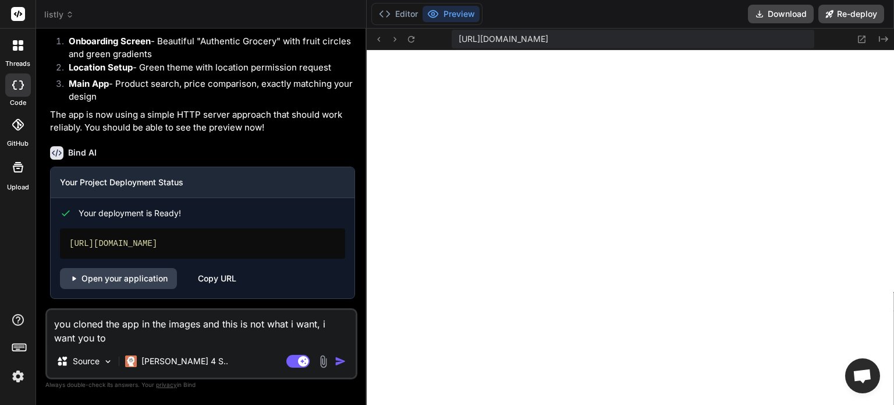
type textarea "you cloned the app in the images and this is not what i want, i want you to"
type textarea "x"
type textarea "you cloned the app in the images and this is not what i want, i want you to c"
type textarea "x"
type textarea "you cloned the app in the images and this is not what i want, i want you to cr"
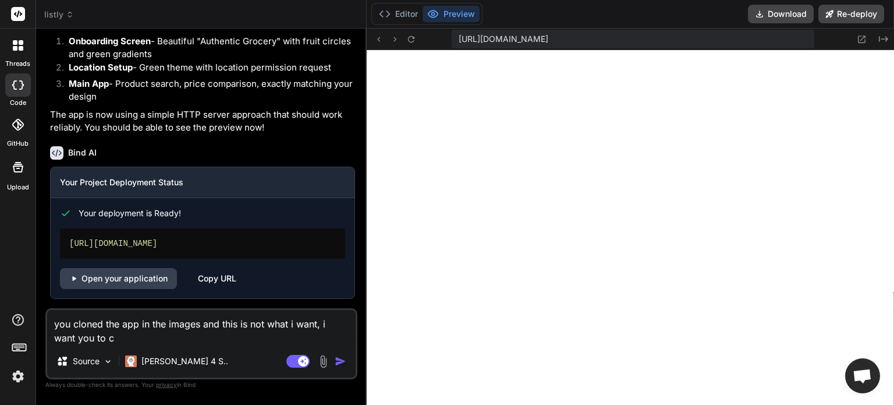
type textarea "x"
type textarea "you cloned the app in the images and this is not what i want, i want you to cre"
type textarea "x"
type textarea "you cloned the app in the images and this is not what i want, i want you to crea"
type textarea "x"
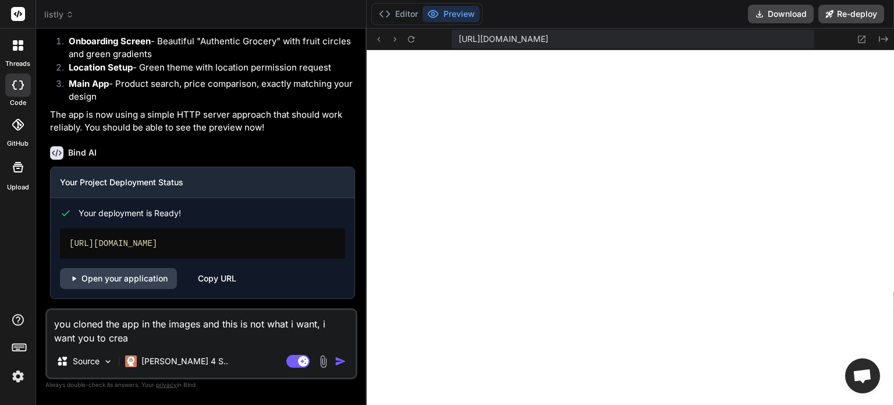
type textarea "you cloned the app in the images and this is not what i want, i want you to cre…"
type textarea "x"
type textarea "you cloned the app in the images and this is not what i want, i want you to cre…"
type textarea "x"
type textarea "you cloned the app in the images and this is not what i want, i want you to cre…"
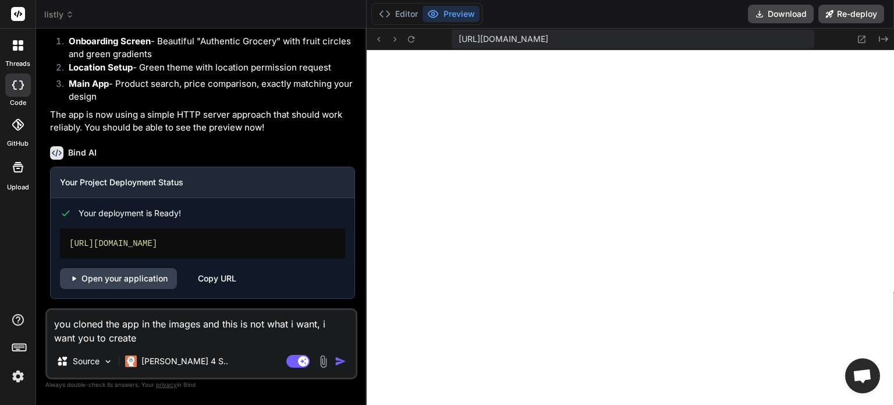
type textarea "x"
type textarea "you cloned the app in the images and this is not what i want, i want you to cre…"
type textarea "x"
type textarea "you cloned the app in the images and this is not what i want, i want you to cre…"
type textarea "x"
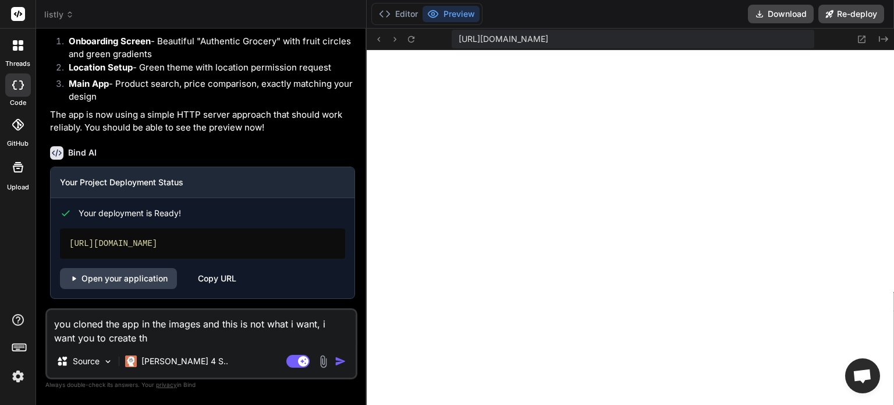
type textarea "you cloned the app in the images and this is not what i want, i want you to cre…"
type textarea "x"
type textarea "you cloned the app in the images and this is not what i want, i want you to cre…"
type textarea "x"
type textarea "you cloned the app in the images and this is not what i want, i want you to cre…"
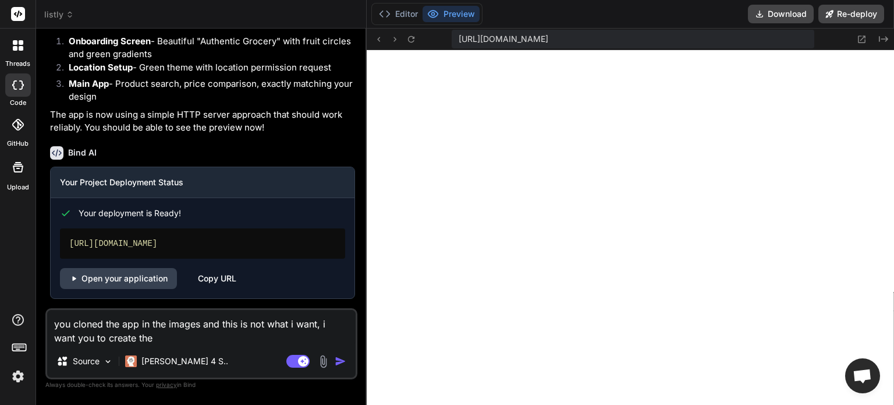
type textarea "x"
type textarea "you cloned the app in the images and this is not what i want, i want you to cre…"
type textarea "x"
type textarea "you cloned the app in the images and this is not what i want, i want you to cre…"
type textarea "x"
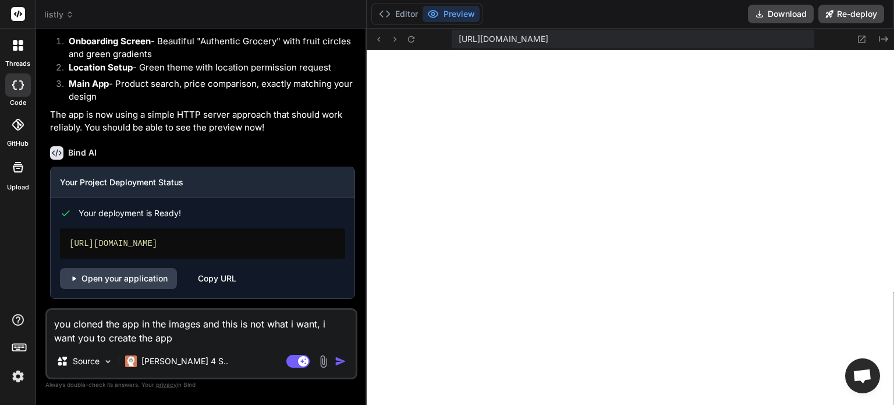
type textarea "you cloned the app in the images and this is not what i want, i want you to cre…"
type textarea "x"
type textarea "you cloned the app in the images and this is not what i want, i want you to cre…"
type textarea "x"
type textarea "you cloned the app in the images and this is not what i want, i want you to cre…"
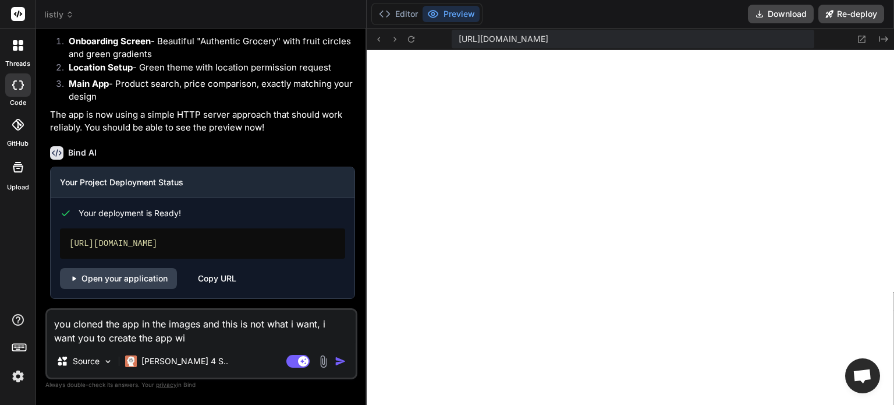
type textarea "x"
type textarea "you cloned the app in the images and this is not what i want, i want you to cre…"
type textarea "x"
type textarea "you cloned the app in the images and this is not what i want, i want you to cre…"
type textarea "x"
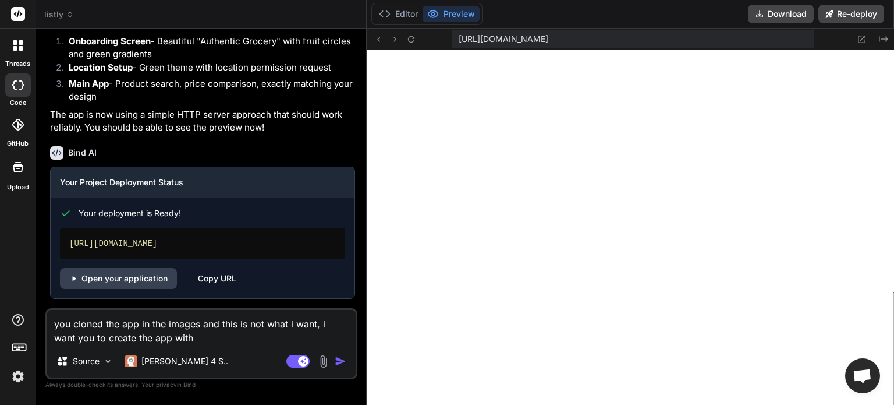
type textarea "you cloned the app in the images and this is not what i want, i want you to cre…"
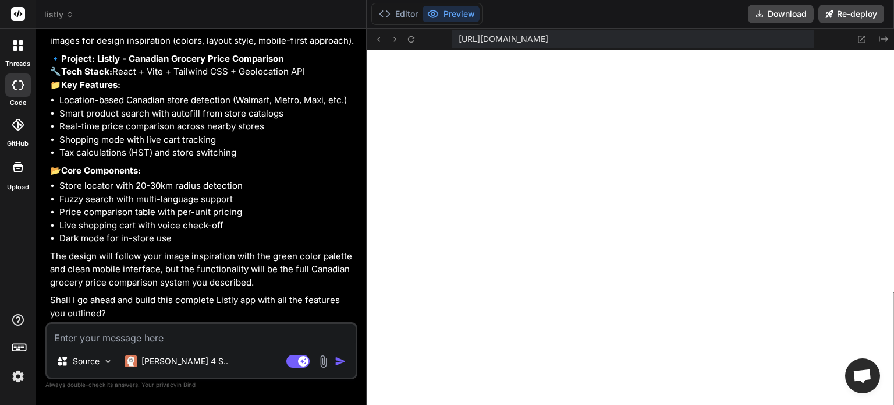
scroll to position [3918, 0]
click at [148, 333] on textarea at bounding box center [201, 334] width 309 height 21
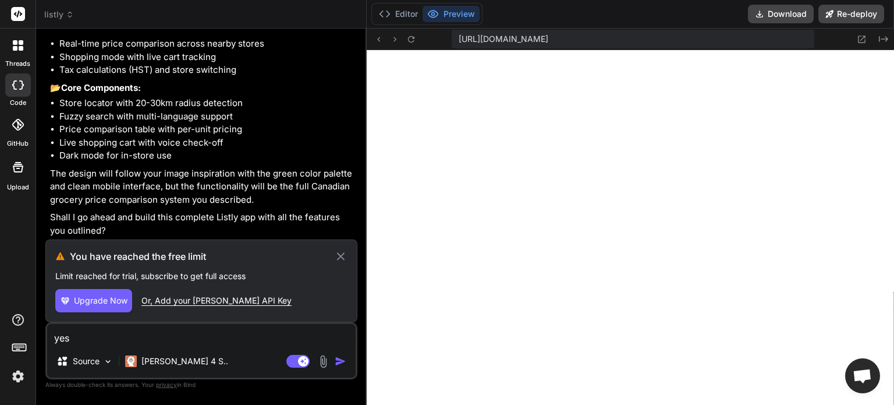
scroll to position [4001, 0]
